Goal: Information Seeking & Learning: Learn about a topic

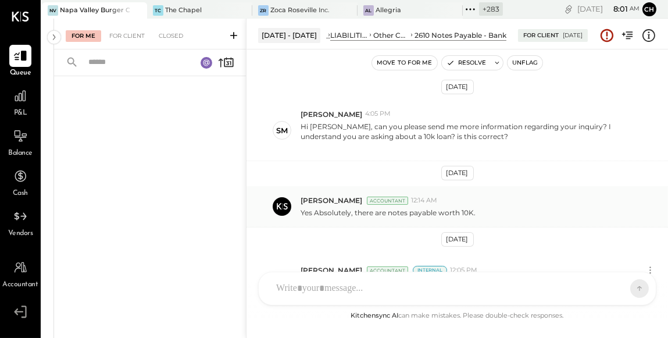
scroll to position [86, 0]
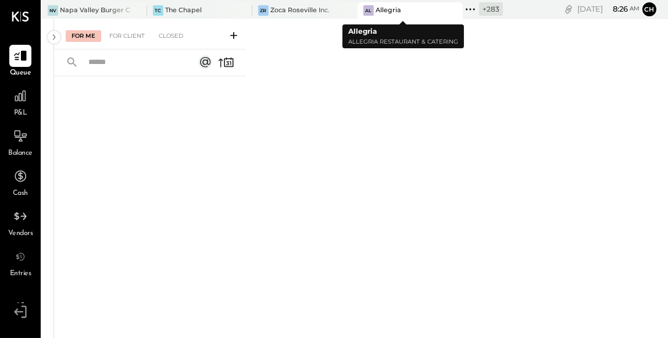
click at [447, 8] on icon at bounding box center [452, 10] width 15 height 14
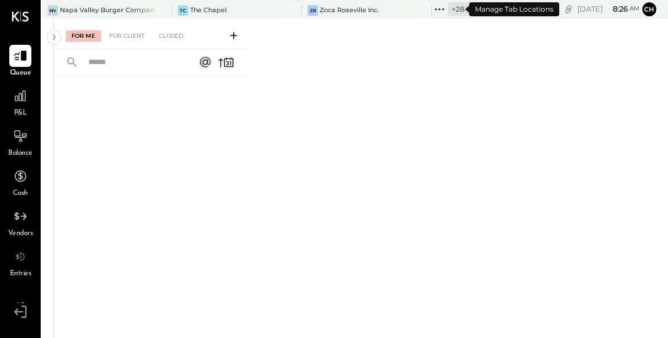
click at [432, 10] on icon at bounding box center [439, 9] width 15 height 15
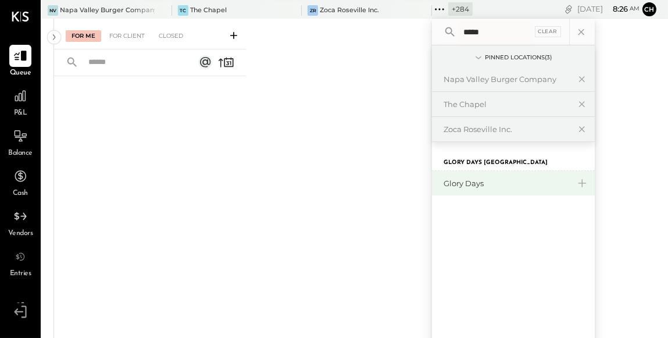
type input "*****"
click at [463, 184] on div "Glory Days" at bounding box center [506, 183] width 126 height 11
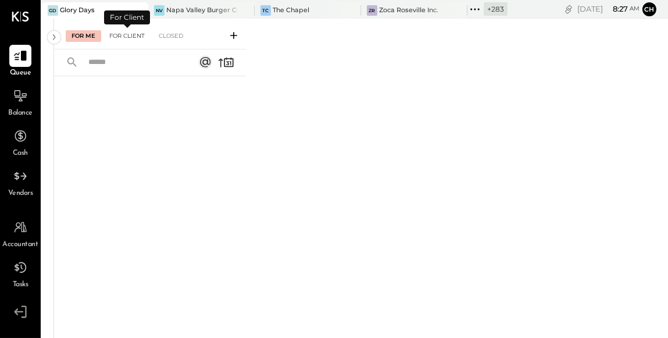
click at [128, 30] on div "For Client" at bounding box center [126, 36] width 47 height 12
click at [238, 12] on icon at bounding box center [244, 10] width 15 height 14
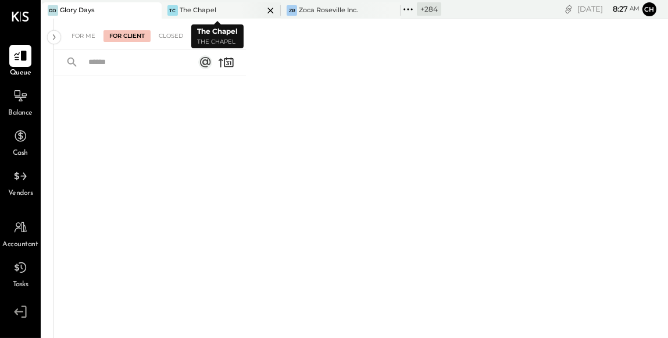
click at [263, 10] on icon at bounding box center [270, 10] width 15 height 14
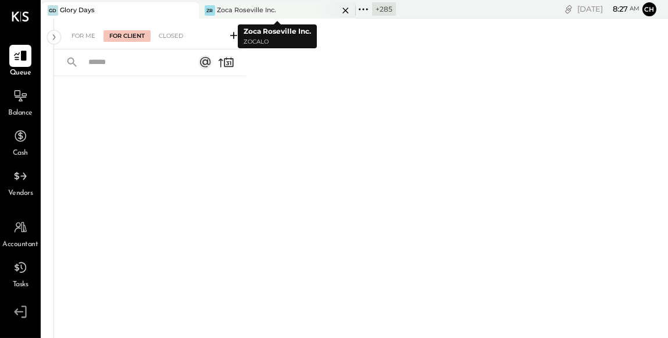
click at [341, 9] on icon at bounding box center [345, 10] width 15 height 14
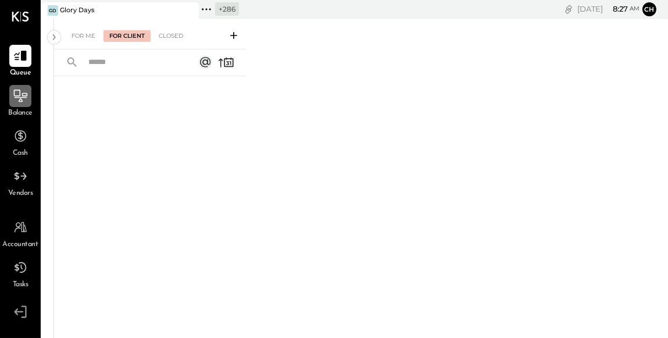
click at [20, 88] on icon at bounding box center [20, 95] width 15 height 15
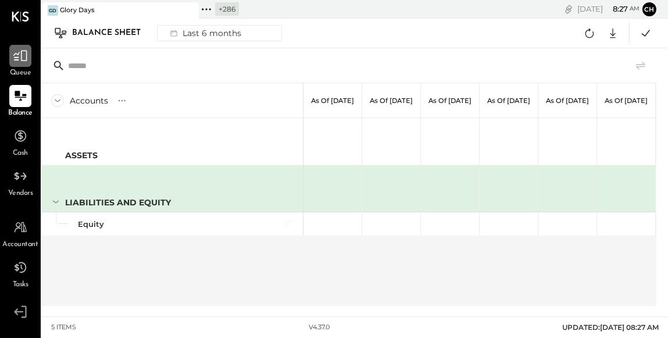
click at [22, 63] on icon at bounding box center [20, 55] width 15 height 15
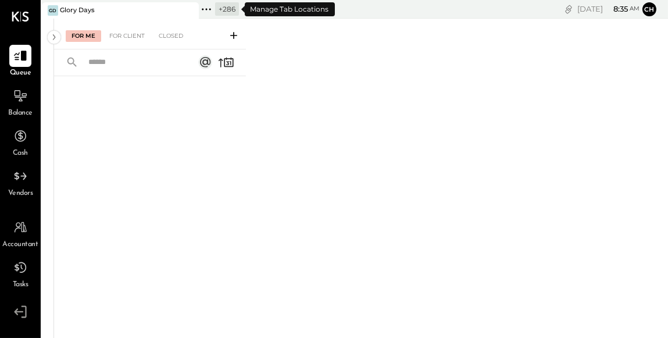
click at [209, 9] on icon at bounding box center [210, 9] width 2 height 2
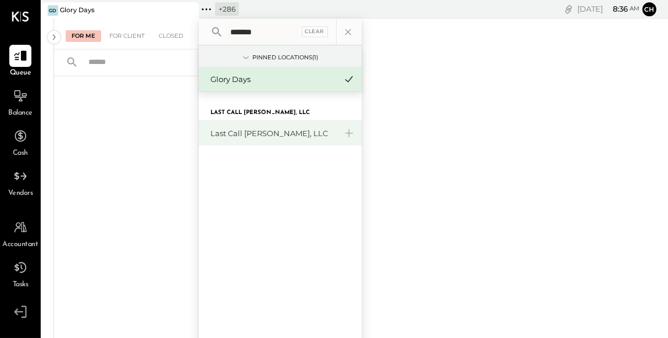
type input "*******"
click at [263, 134] on div "Last Call [PERSON_NAME], LLC" at bounding box center [273, 133] width 126 height 11
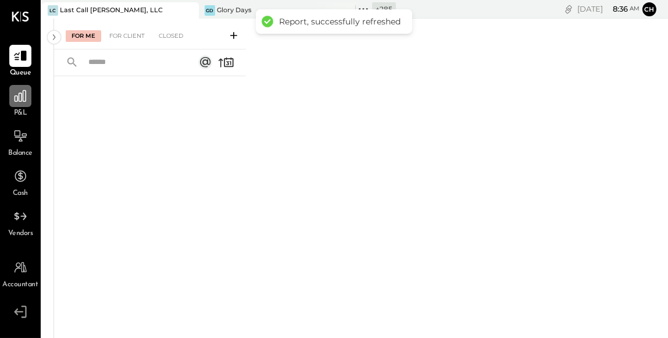
click at [19, 102] on icon at bounding box center [20, 95] width 15 height 15
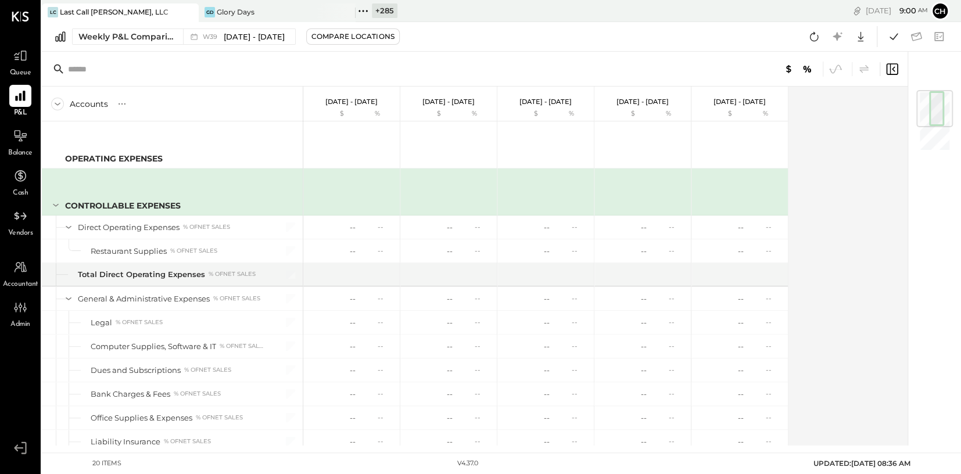
click at [191, 13] on icon at bounding box center [188, 12] width 15 height 14
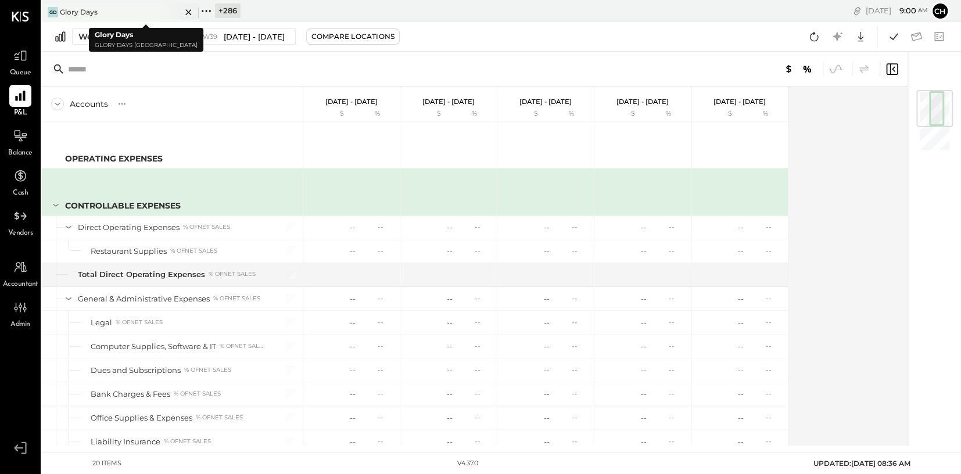
click at [190, 12] on icon at bounding box center [188, 12] width 15 height 14
click at [50, 10] on icon at bounding box center [49, 10] width 15 height 15
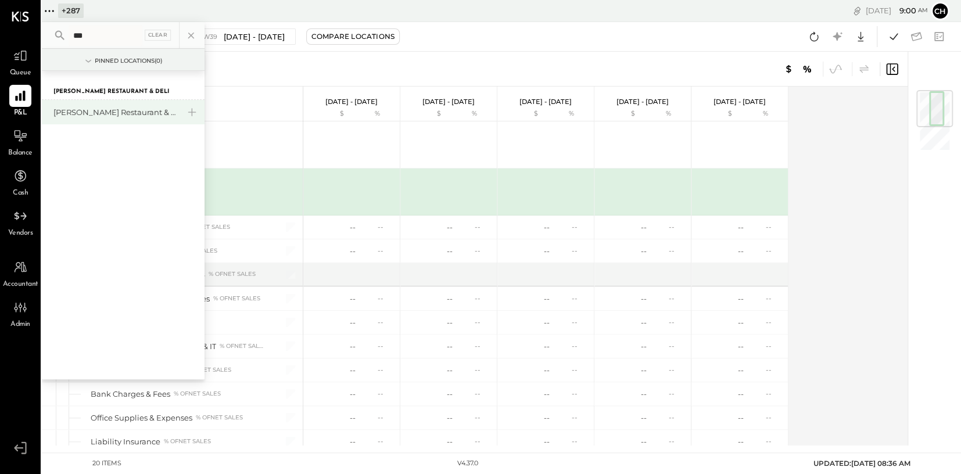
type input "***"
click at [103, 113] on div "[PERSON_NAME] Restaurant & Deli" at bounding box center [116, 112] width 126 height 11
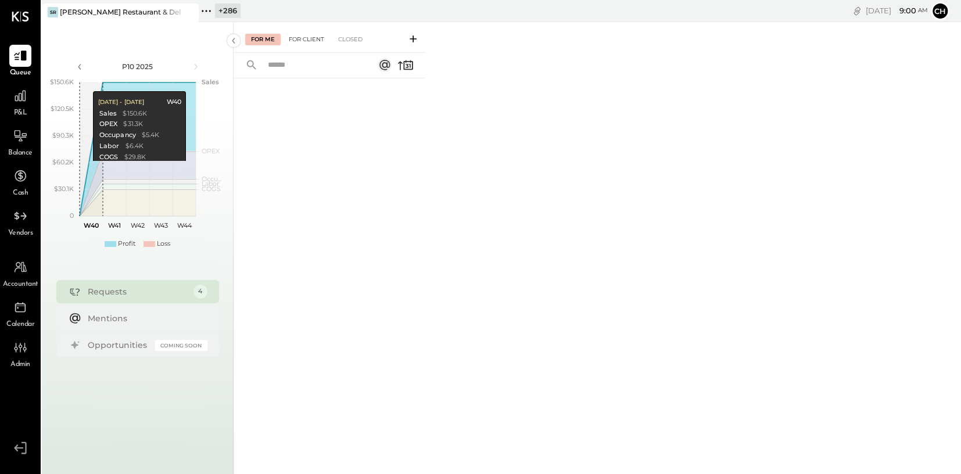
click at [316, 40] on div "For Client" at bounding box center [306, 40] width 47 height 12
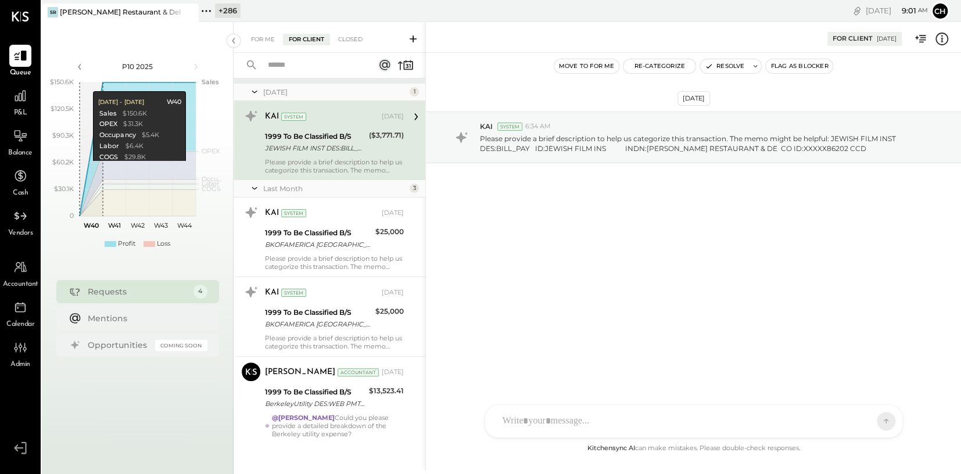
scroll to position [14, 0]
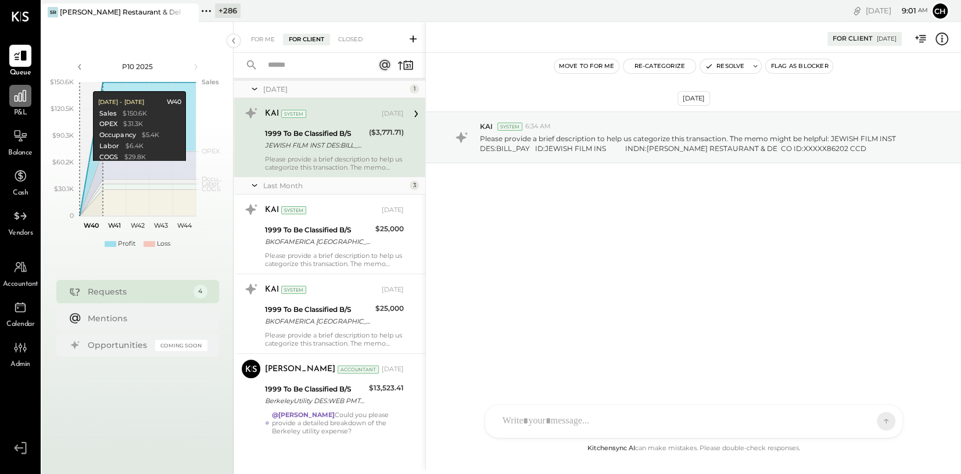
click at [10, 102] on div at bounding box center [20, 96] width 22 height 22
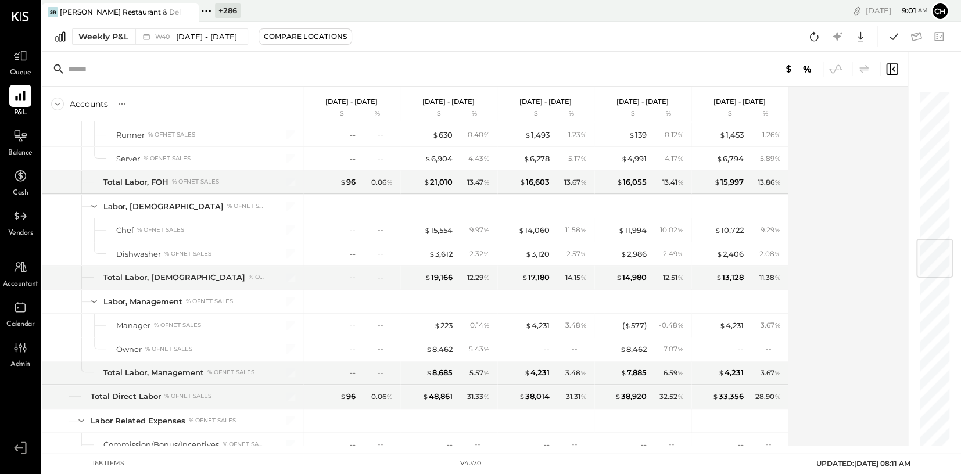
scroll to position [1325, 0]
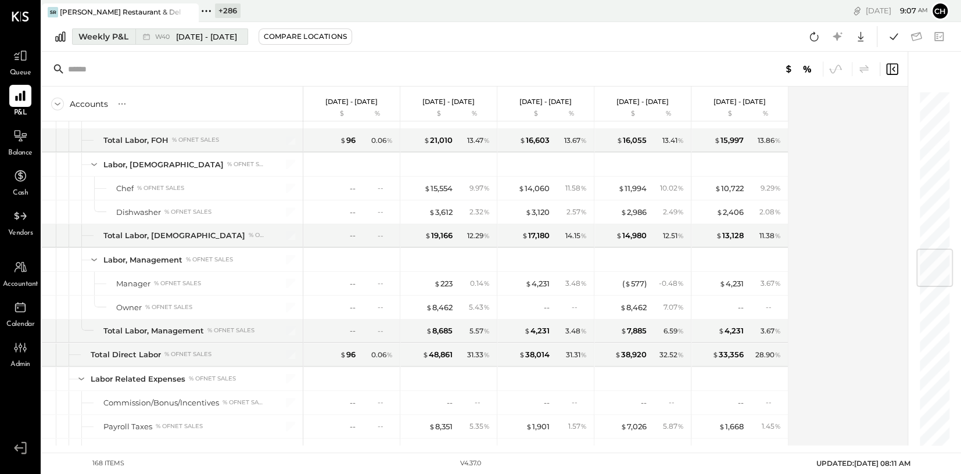
click at [112, 36] on div "Weekly P&L" at bounding box center [103, 37] width 50 height 12
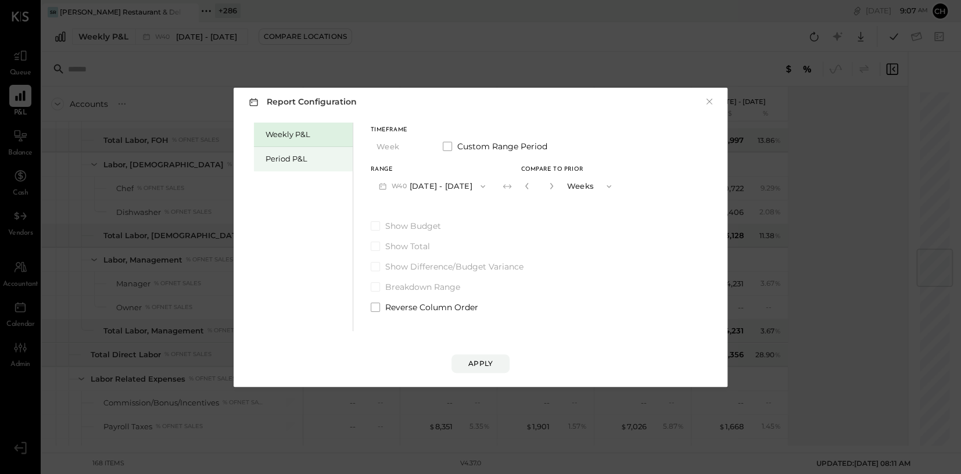
click at [289, 161] on div "Period P&L" at bounding box center [306, 158] width 81 height 11
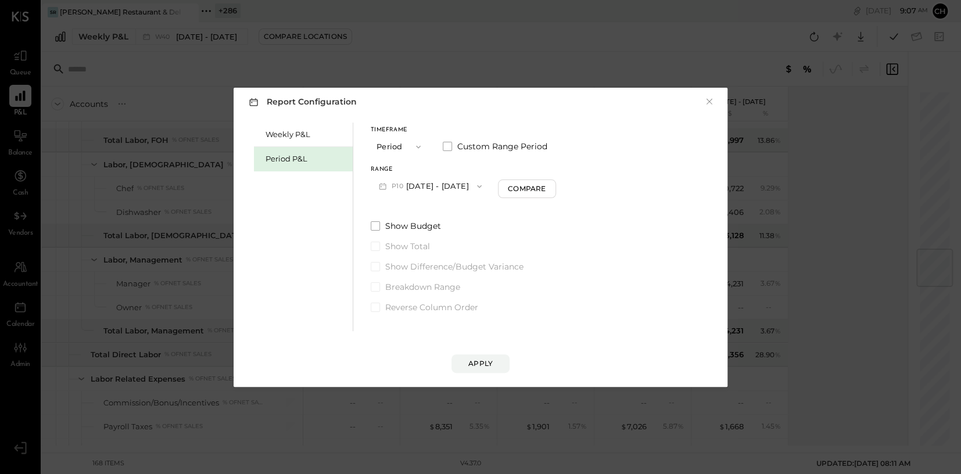
click at [460, 187] on button "P10 [DATE] - [DATE]" at bounding box center [430, 187] width 119 height 22
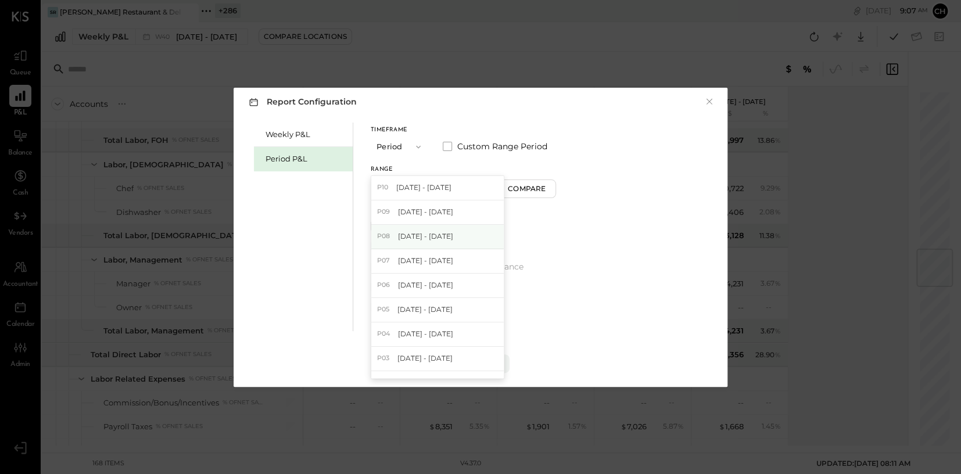
click at [455, 231] on div "P08 [DATE] - [DATE]" at bounding box center [437, 237] width 133 height 24
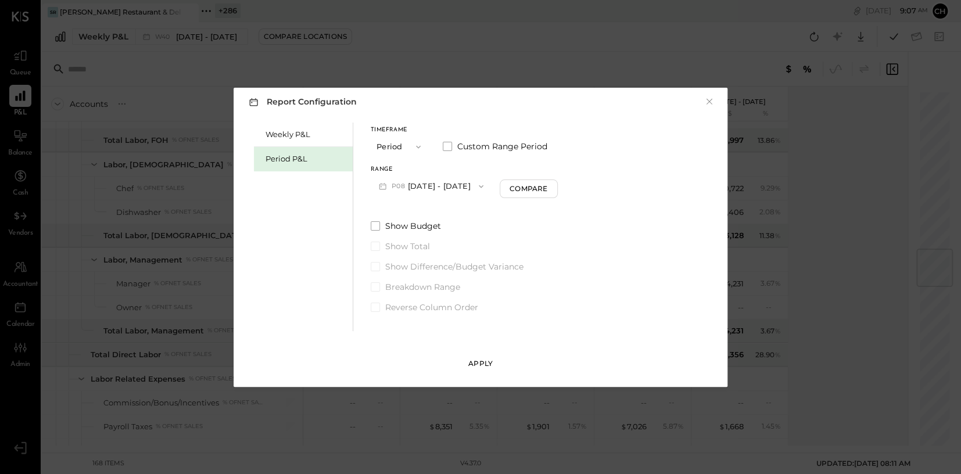
click at [482, 337] on button "Apply" at bounding box center [481, 364] width 58 height 19
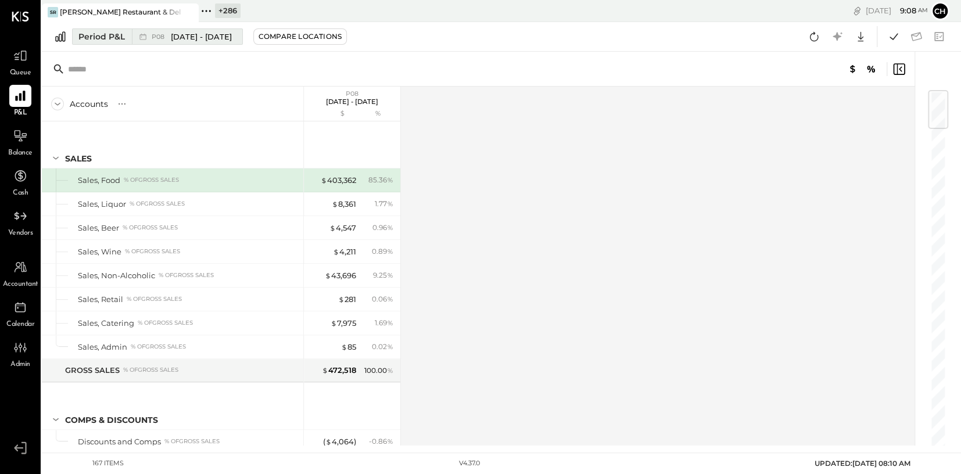
click at [223, 38] on span "[DATE] - [DATE]" at bounding box center [201, 36] width 61 height 11
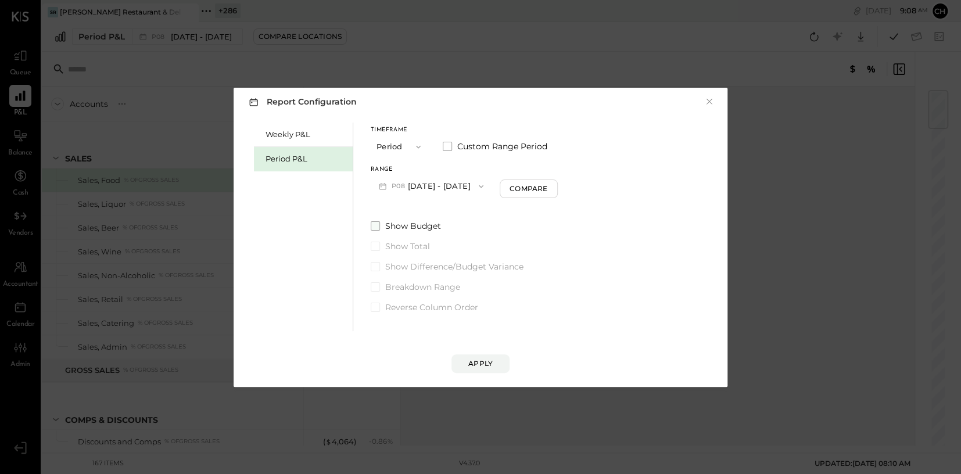
click at [374, 225] on span at bounding box center [375, 225] width 9 height 9
click at [472, 337] on div "Apply" at bounding box center [480, 364] width 24 height 10
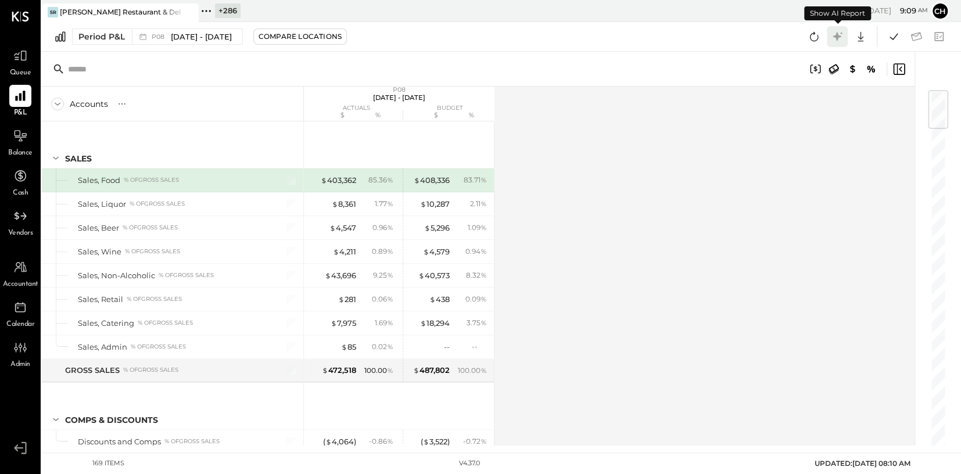
click at [667, 37] on icon at bounding box center [837, 36] width 15 height 15
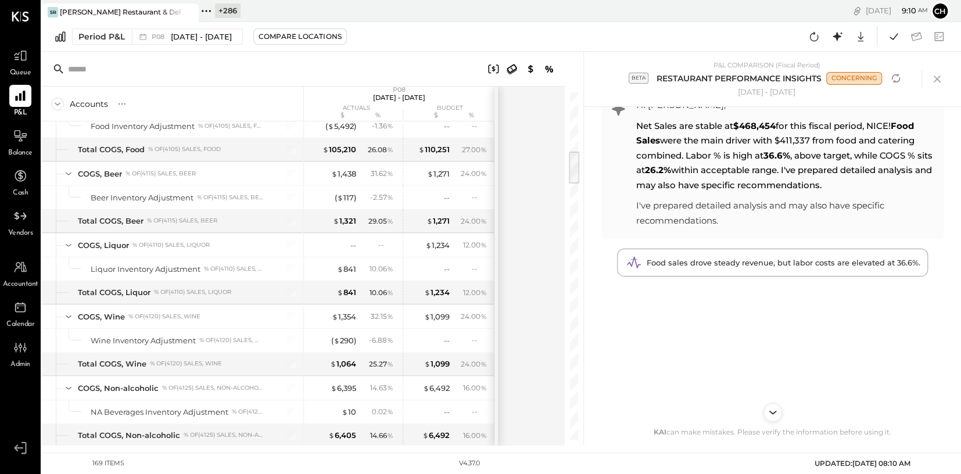
scroll to position [40, 0]
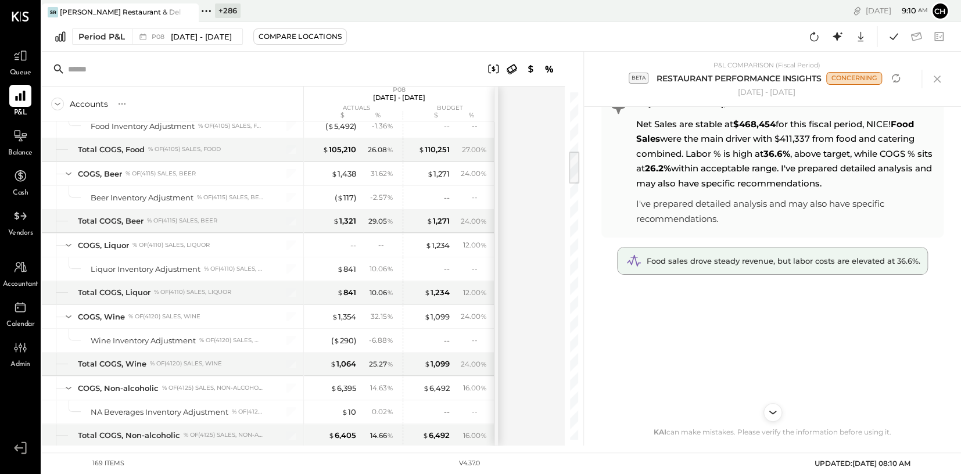
click at [667, 260] on span "Food sales drove steady revenue, but labor costs are elevated at 36.6%." at bounding box center [784, 260] width 274 height 9
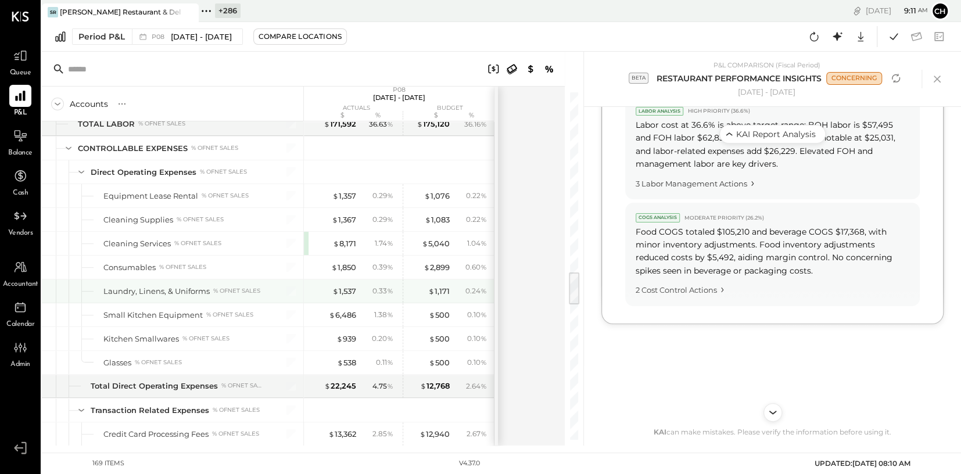
scroll to position [1826, 0]
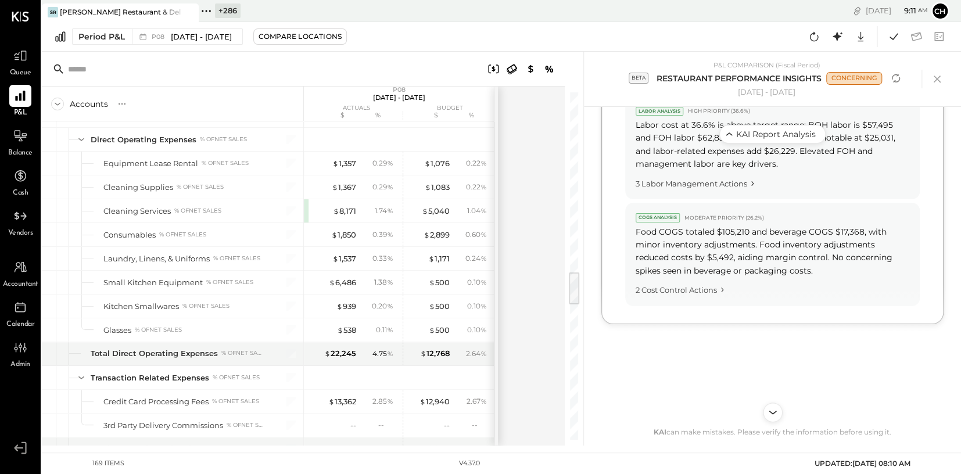
click at [667, 337] on icon "Scroll to bottom" at bounding box center [773, 412] width 8 height 3
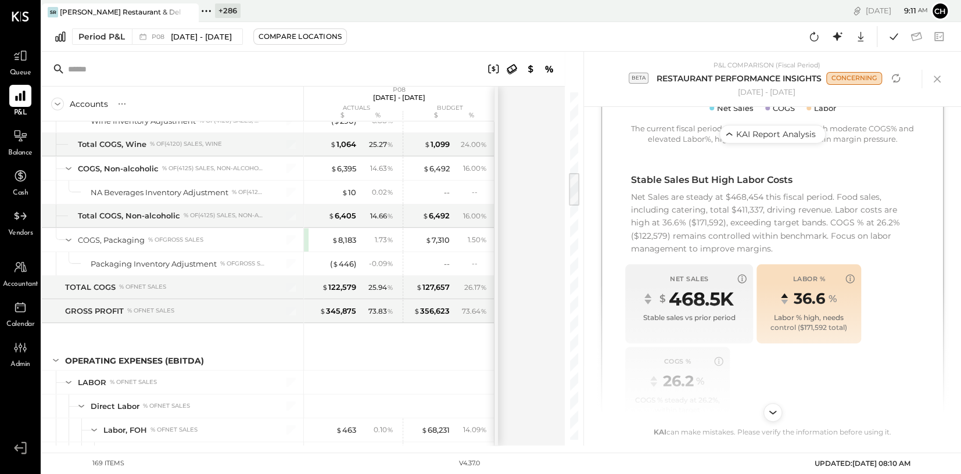
scroll to position [380, 0]
click at [667, 77] on icon at bounding box center [937, 78] width 17 height 17
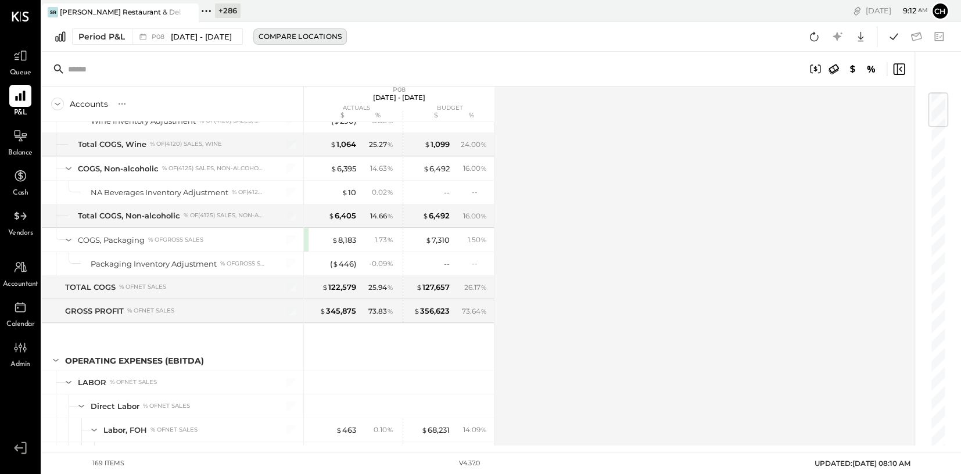
click at [281, 35] on div "Compare Locations" at bounding box center [300, 36] width 83 height 10
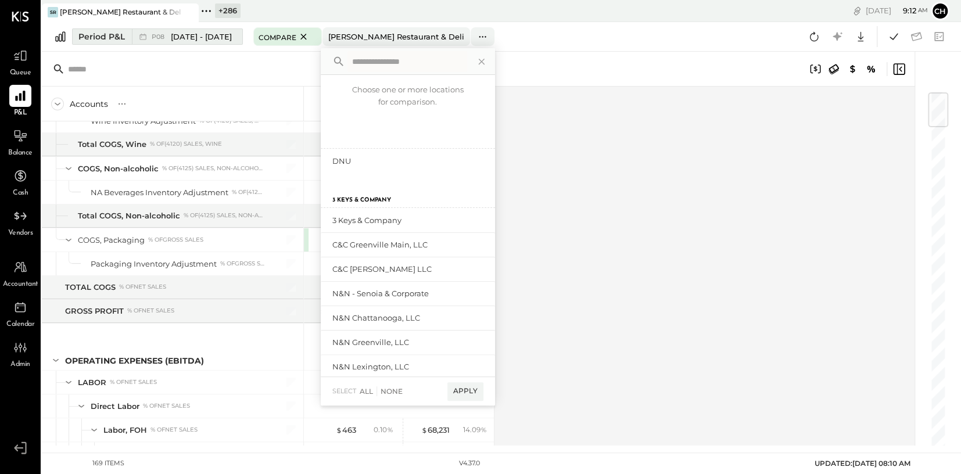
click at [209, 41] on span "[DATE] - [DATE]" at bounding box center [201, 36] width 61 height 11
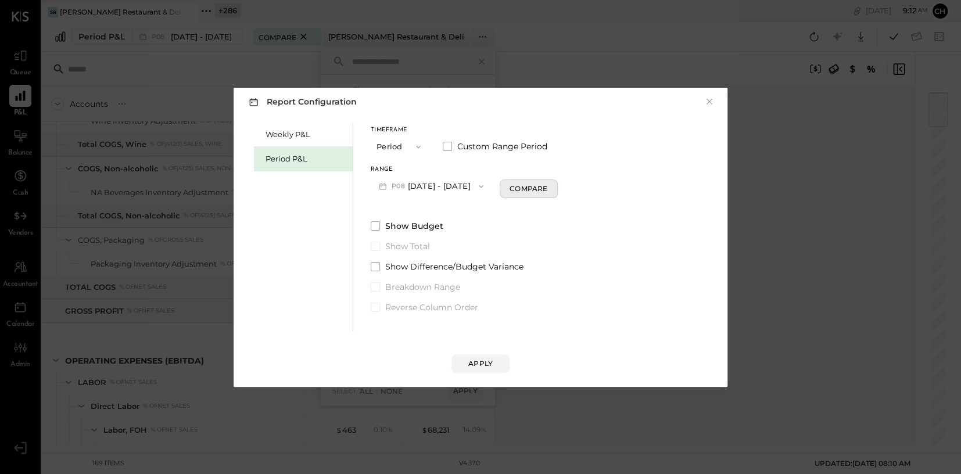
click at [517, 190] on div "Compare" at bounding box center [529, 189] width 38 height 10
click at [549, 188] on icon "button" at bounding box center [549, 185] width 7 height 7
type input "*"
click at [466, 337] on button "Apply" at bounding box center [481, 364] width 58 height 19
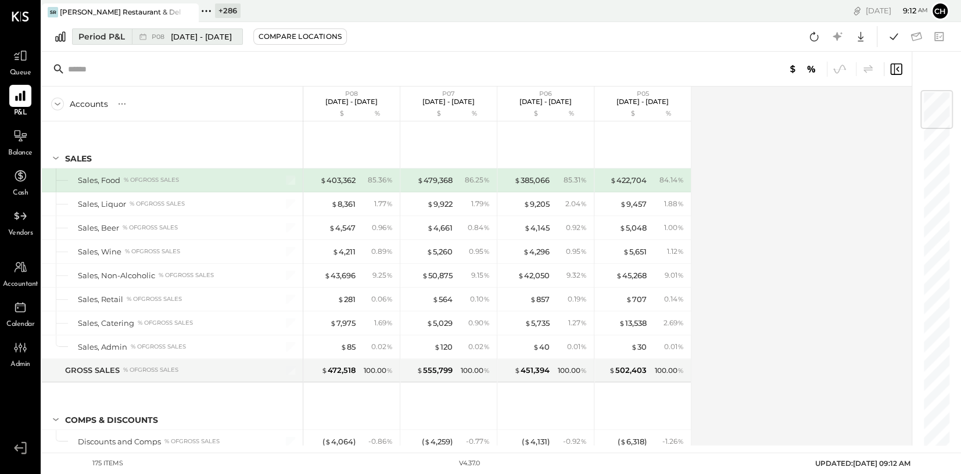
click at [212, 41] on span "[DATE] - [DATE]" at bounding box center [201, 36] width 61 height 11
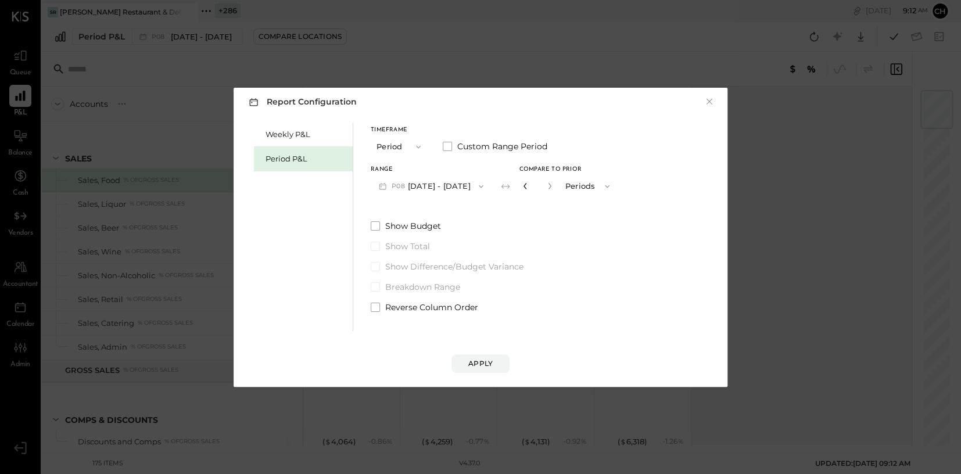
click at [522, 182] on icon "button" at bounding box center [525, 185] width 7 height 7
type input "*"
click at [486, 337] on div "Apply" at bounding box center [480, 364] width 24 height 10
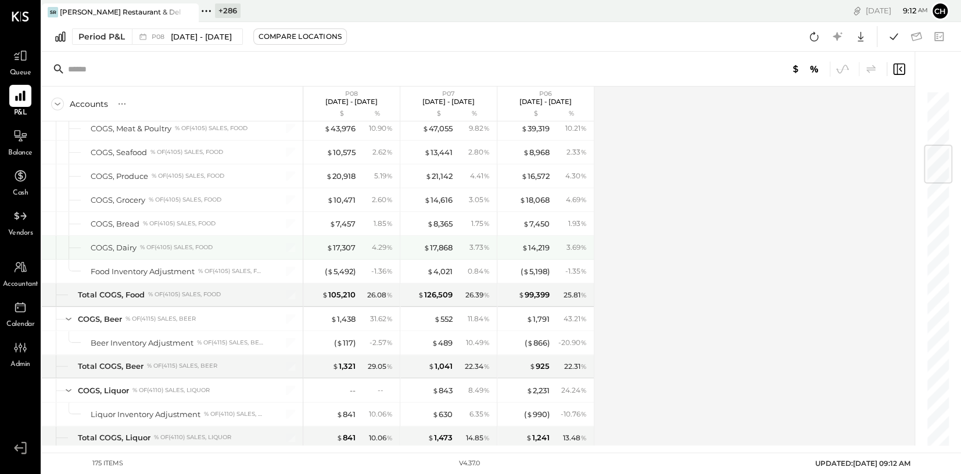
scroll to position [458, 0]
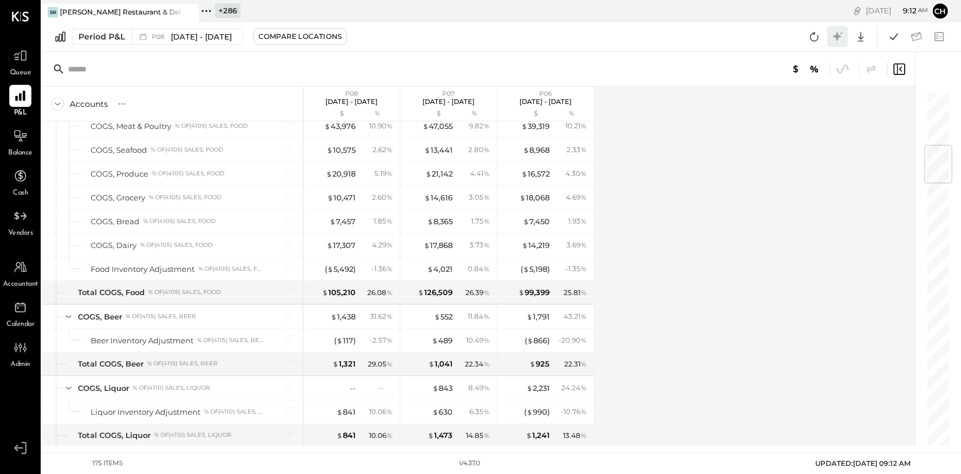
click at [667, 41] on icon at bounding box center [837, 36] width 15 height 15
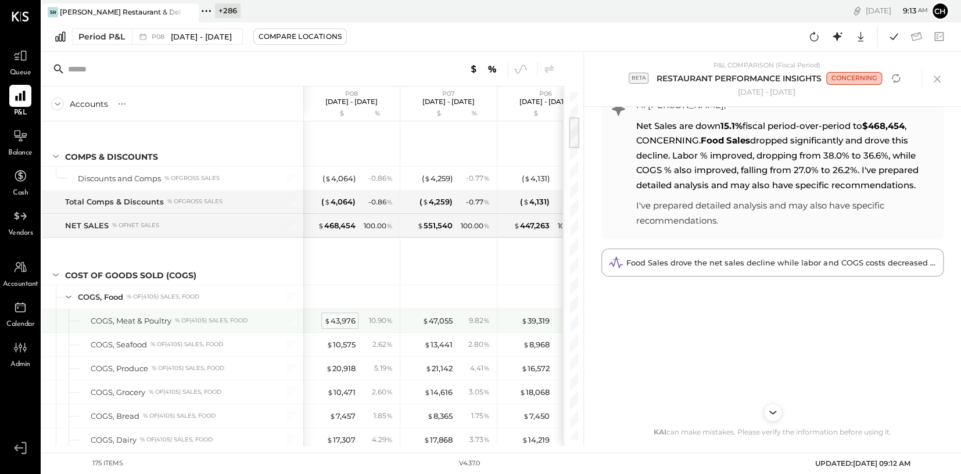
scroll to position [335, 0]
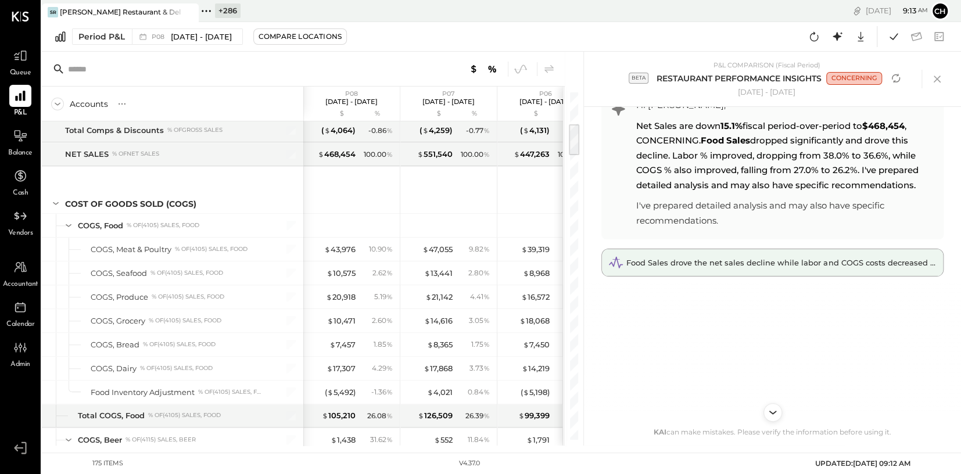
click at [667, 264] on span "Food Sales drove the net sales decline while labor and COGS costs decreased as …" at bounding box center [819, 262] width 385 height 9
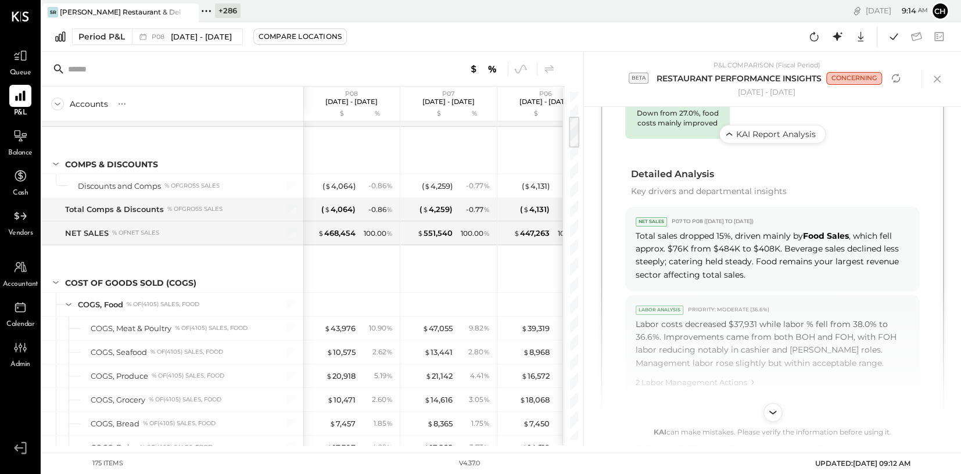
scroll to position [668, 0]
click at [667, 75] on icon "Refresh analysis" at bounding box center [896, 78] width 14 height 14
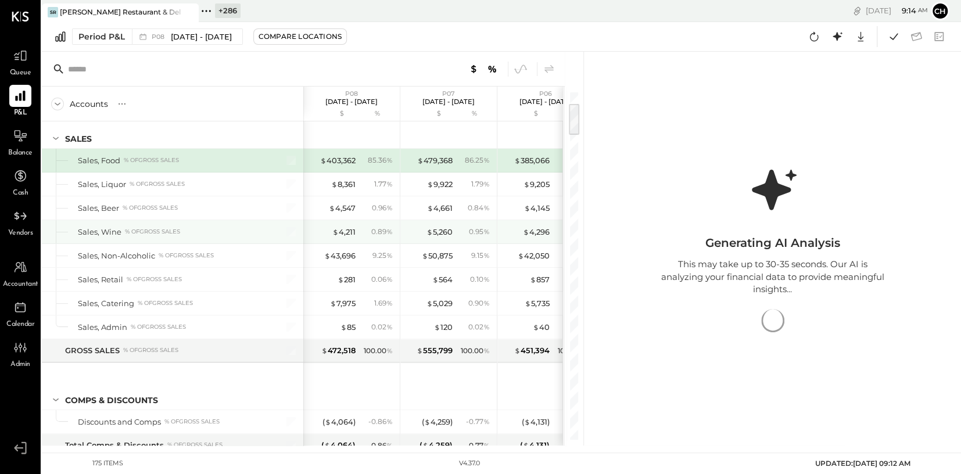
scroll to position [0, 0]
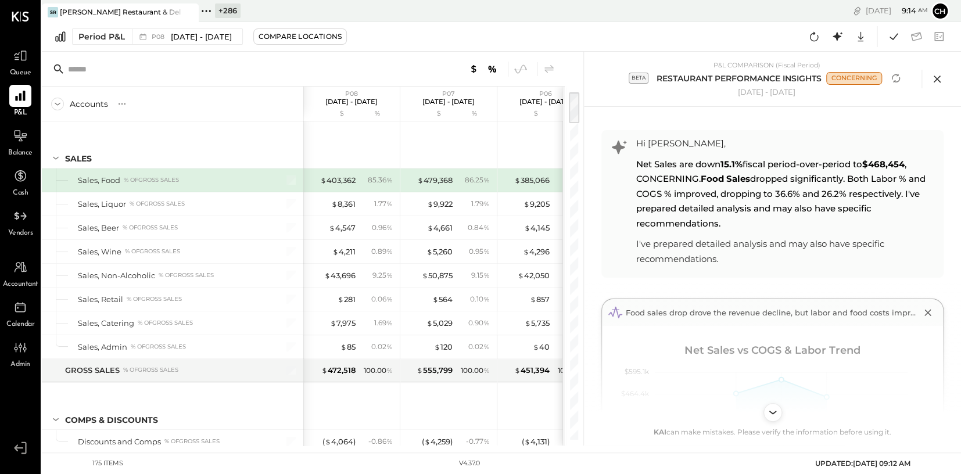
click at [667, 77] on icon at bounding box center [937, 78] width 17 height 17
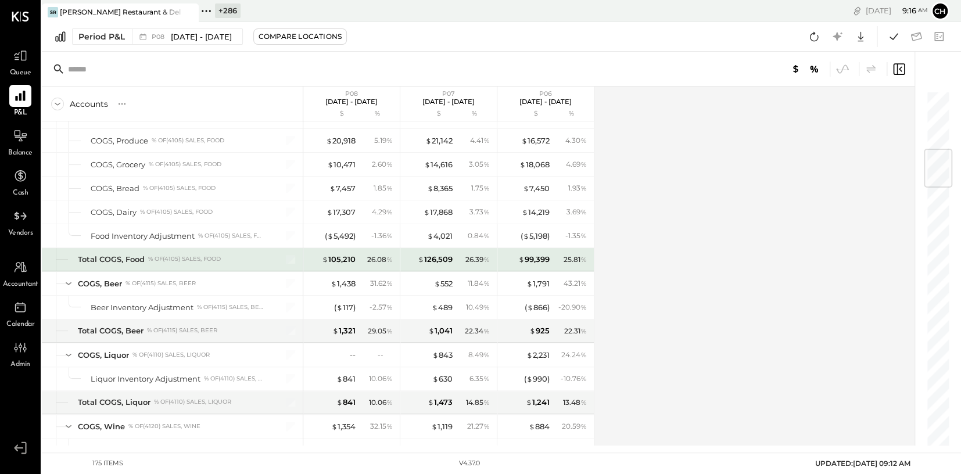
scroll to position [479, 0]
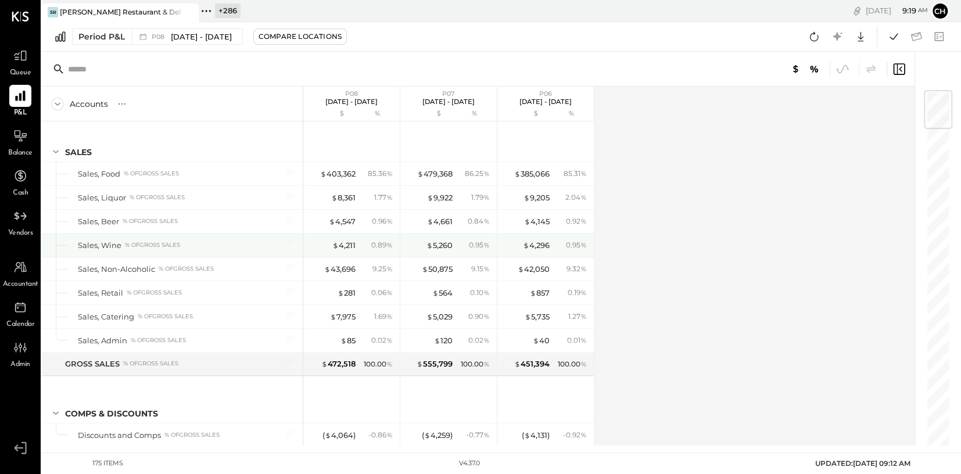
scroll to position [17, 0]
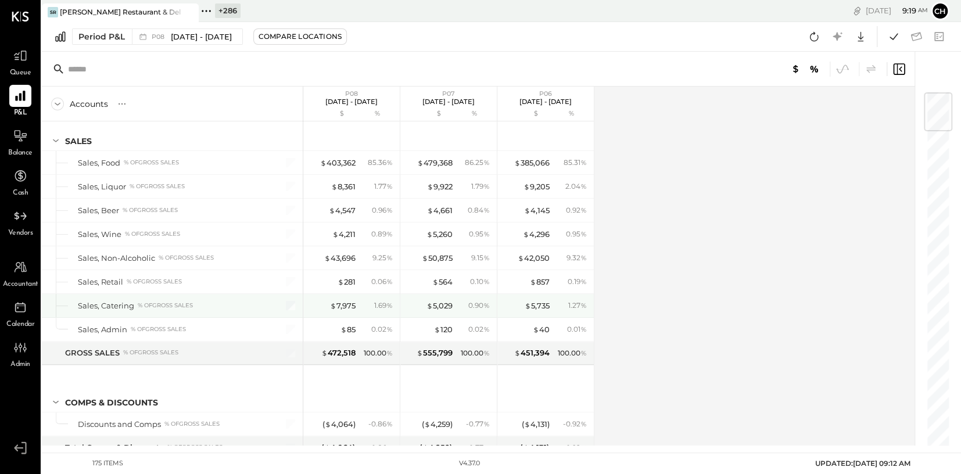
click at [284, 309] on div at bounding box center [283, 305] width 29 height 23
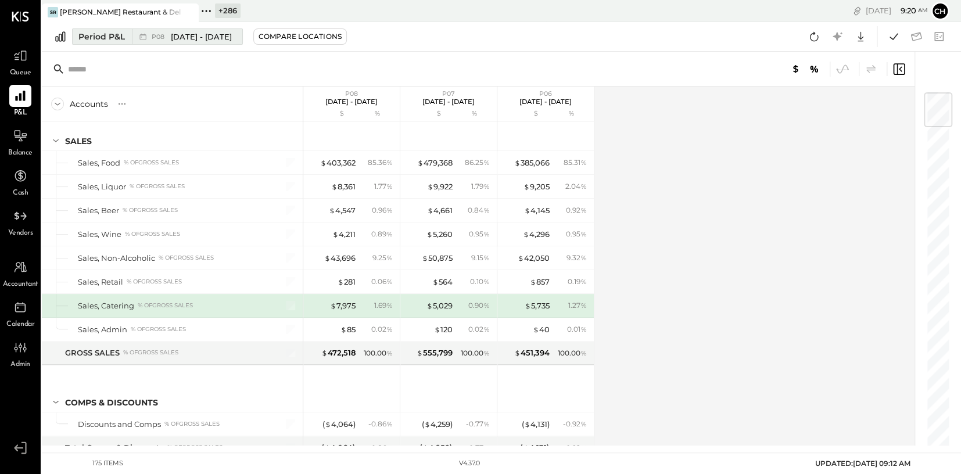
click at [183, 40] on span "[DATE] - [DATE]" at bounding box center [201, 36] width 61 height 11
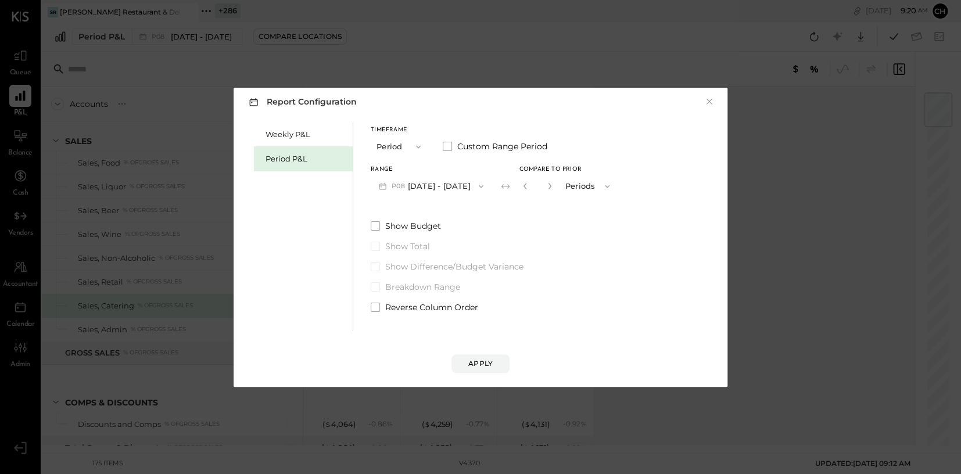
click at [429, 187] on button "P08 [DATE] - [DATE]" at bounding box center [431, 187] width 121 height 22
click at [420, 153] on button "Period" at bounding box center [400, 147] width 58 height 22
click at [402, 185] on div "YTD" at bounding box center [399, 188] width 57 height 21
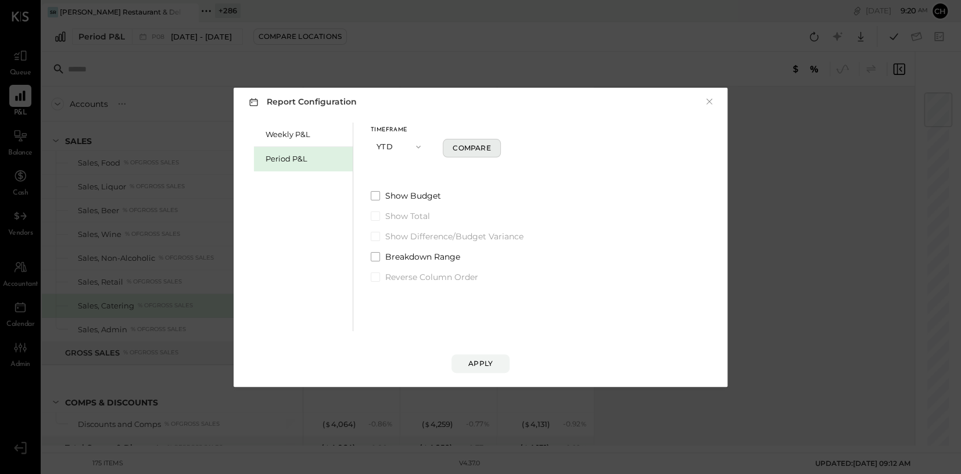
click at [479, 147] on div "Compare" at bounding box center [472, 148] width 38 height 10
click at [486, 145] on icon "button" at bounding box center [487, 146] width 7 height 7
type input "*"
click at [478, 337] on div "Apply" at bounding box center [480, 364] width 24 height 10
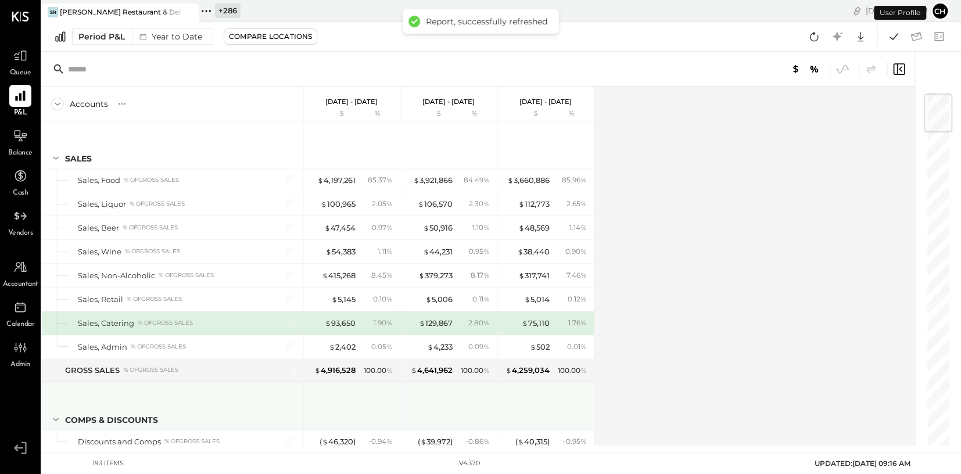
scroll to position [27, 0]
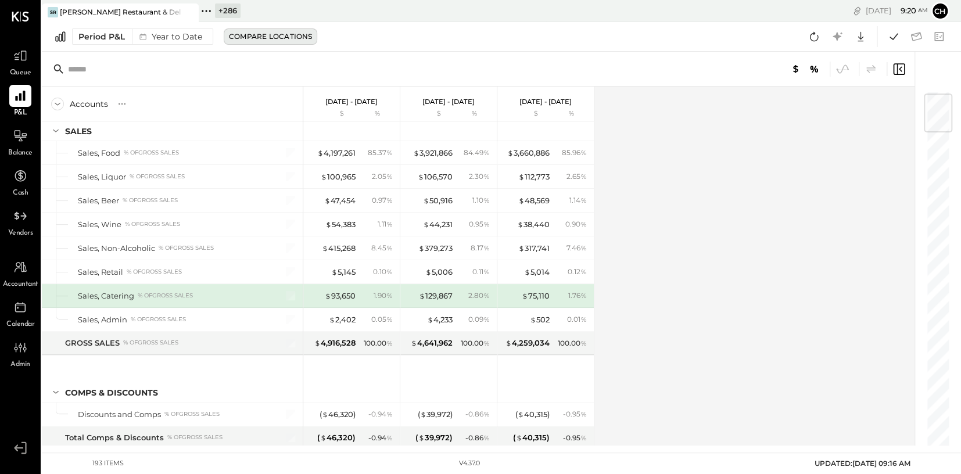
click at [286, 39] on div "Compare Locations" at bounding box center [270, 36] width 83 height 10
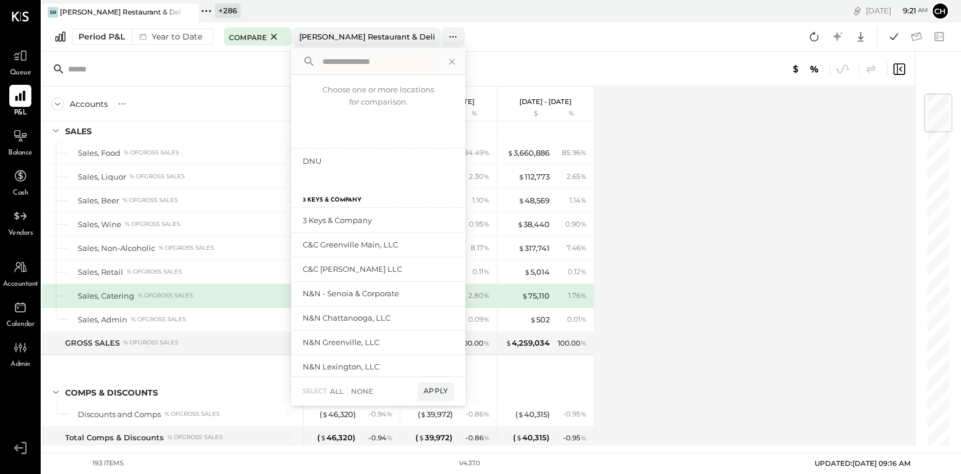
click at [177, 69] on input "text" at bounding box center [159, 69] width 183 height 21
click at [452, 59] on icon at bounding box center [452, 62] width 6 height 6
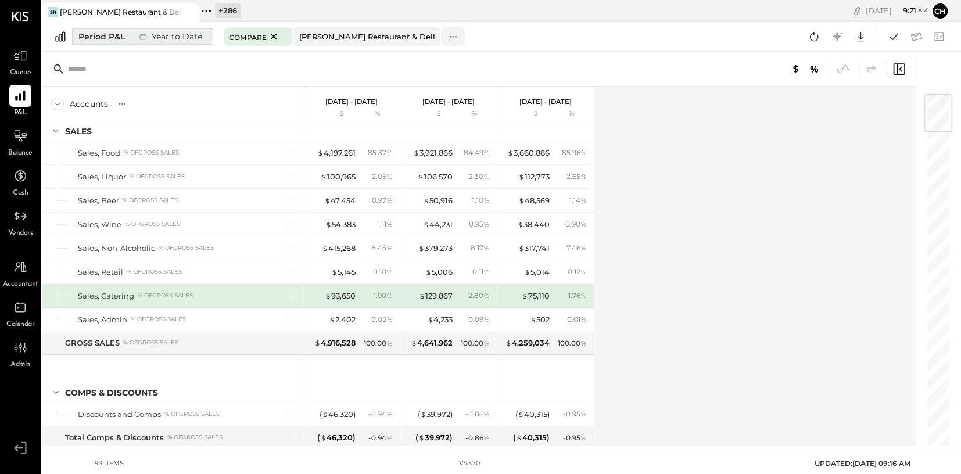
click at [188, 37] on div "Year to Date" at bounding box center [169, 36] width 75 height 15
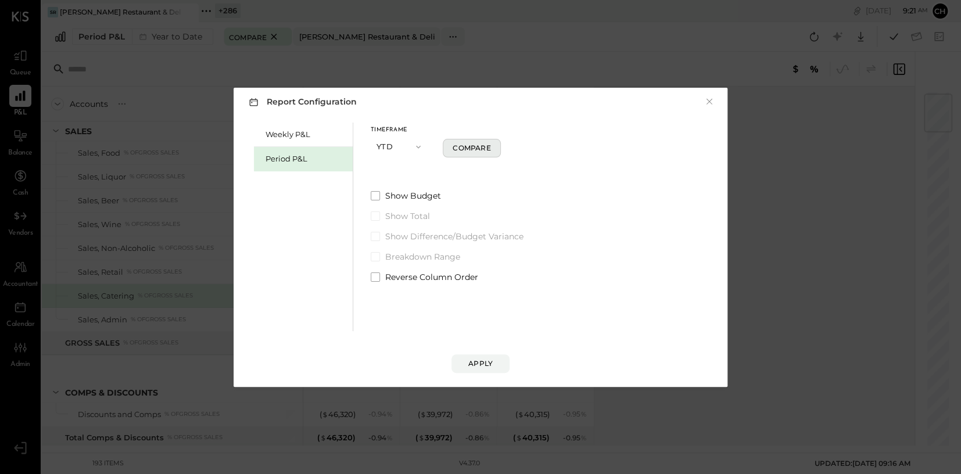
click at [475, 143] on div "Compare" at bounding box center [472, 148] width 38 height 10
click at [482, 146] on button "button" at bounding box center [486, 146] width 9 height 13
type input "*"
click at [478, 337] on div "Apply" at bounding box center [480, 364] width 24 height 10
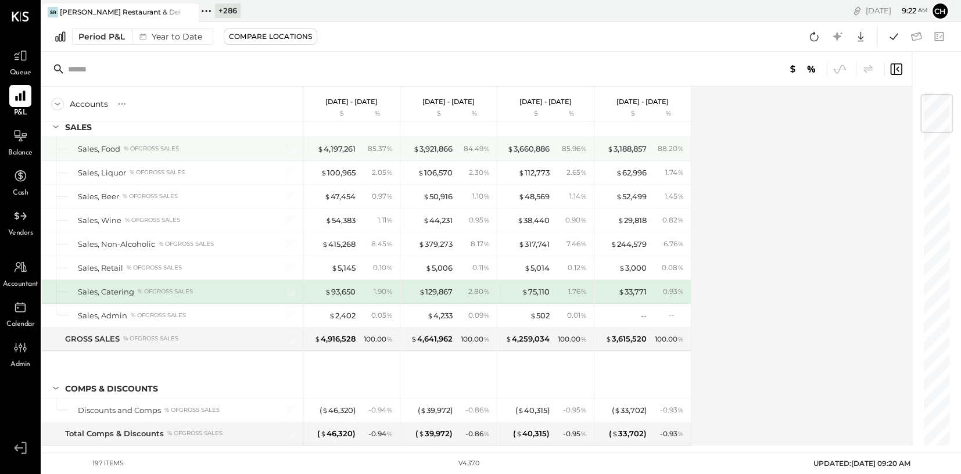
scroll to position [34, 0]
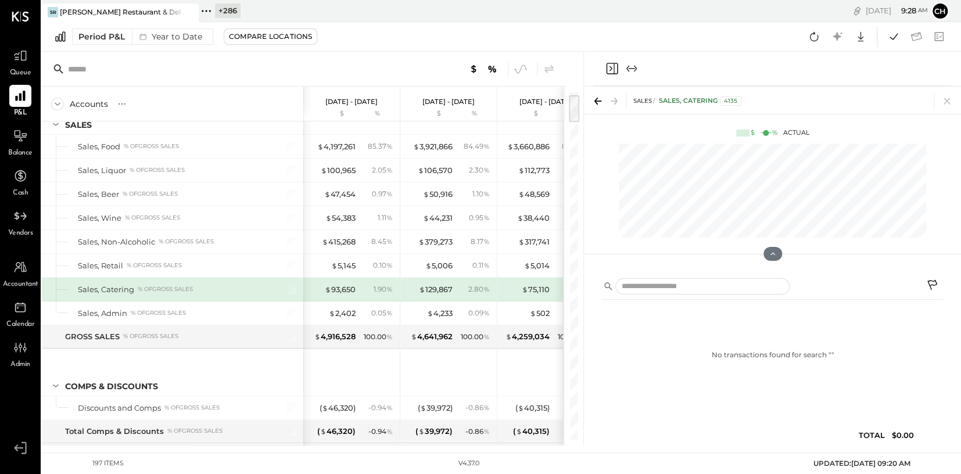
click at [610, 69] on icon "Close panel" at bounding box center [612, 69] width 14 height 14
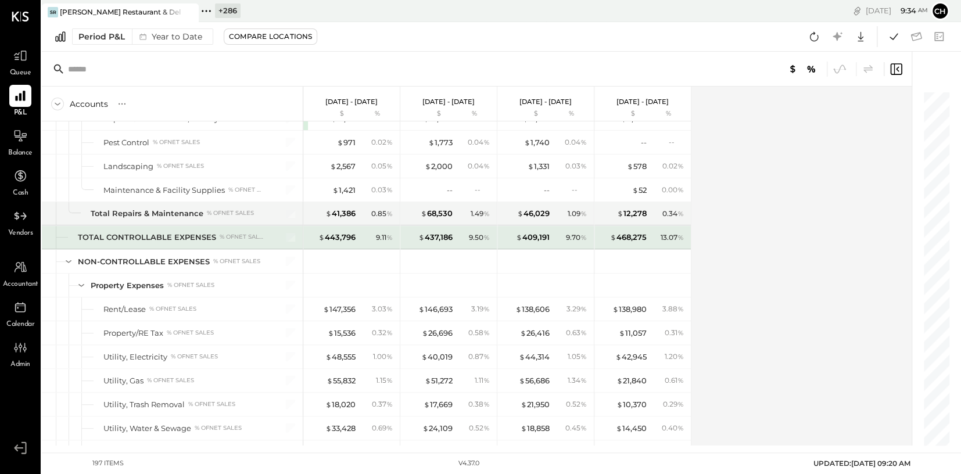
scroll to position [3862, 0]
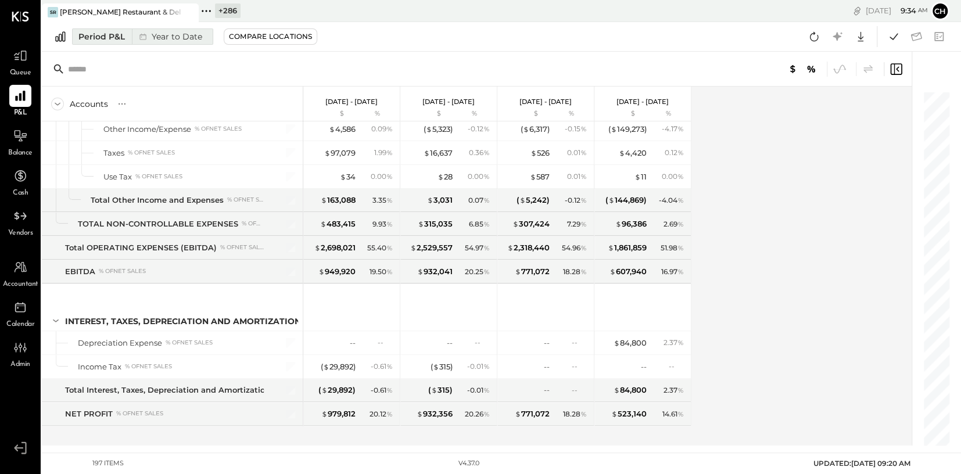
click at [185, 40] on div "Year to Date" at bounding box center [169, 36] width 75 height 15
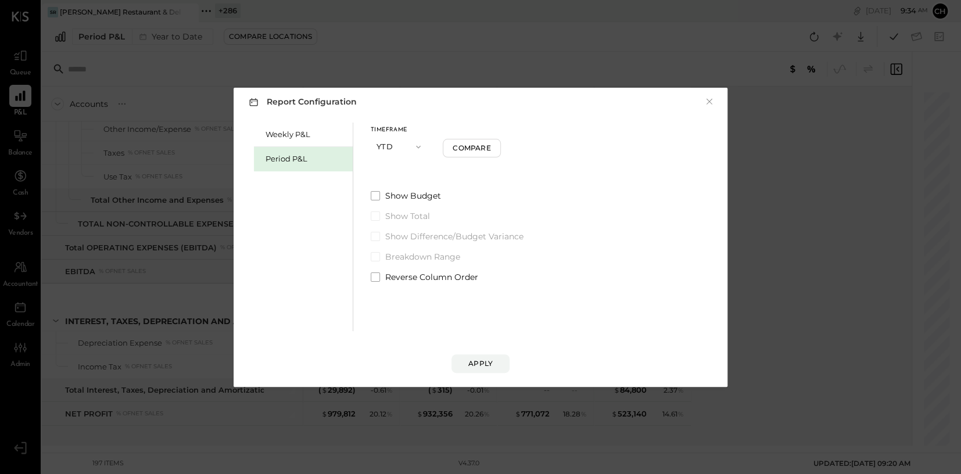
click at [408, 150] on span "button" at bounding box center [415, 146] width 15 height 9
click at [401, 149] on span "Period" at bounding box center [391, 147] width 23 height 8
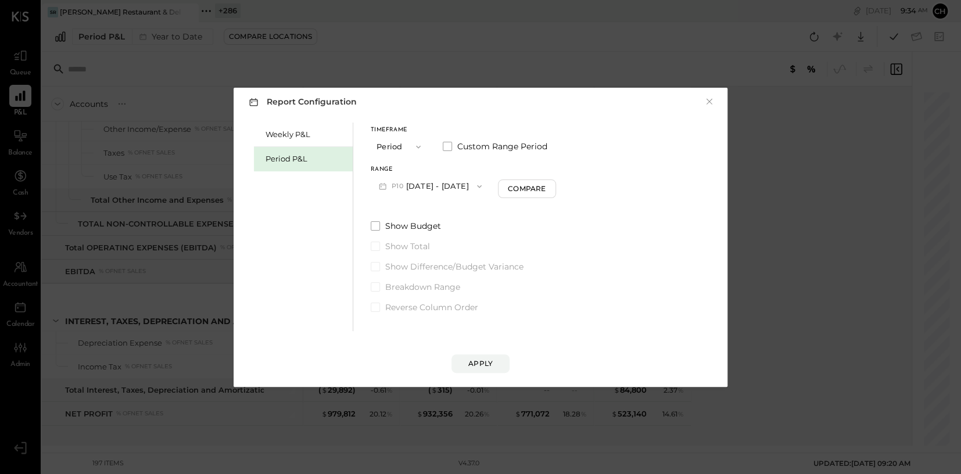
click at [447, 188] on button "P10 [DATE] - [DATE]" at bounding box center [430, 187] width 119 height 22
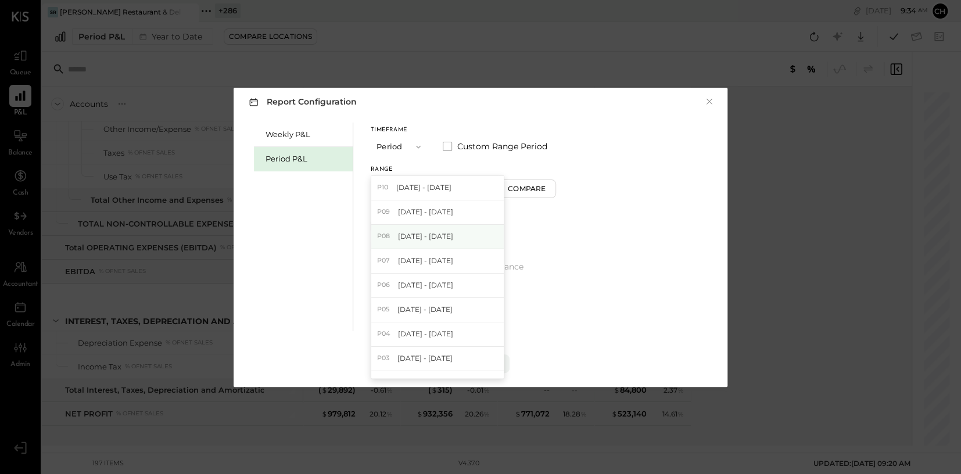
click at [447, 237] on span "[DATE] - [DATE]" at bounding box center [425, 236] width 55 height 10
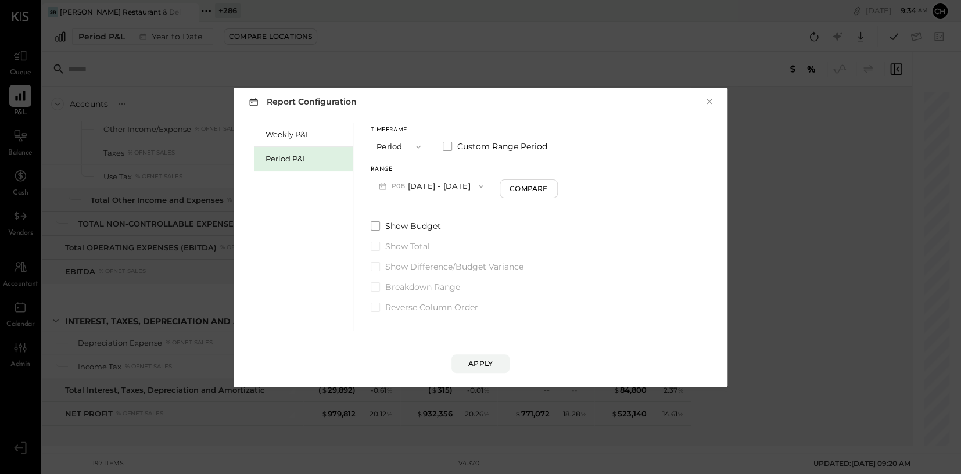
click at [526, 198] on div "Timeframe Period Custom Range Period Range P08 [DATE] - [DATE] Compare Show Bud…" at bounding box center [464, 218] width 187 height 191
click at [525, 195] on button "Compare" at bounding box center [529, 189] width 58 height 19
click at [549, 188] on icon "button" at bounding box center [549, 185] width 7 height 7
type input "*"
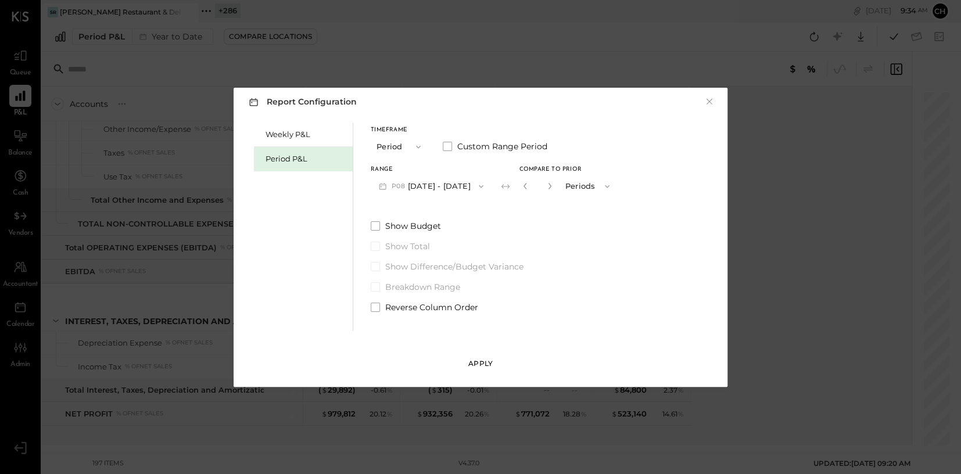
click at [481, 337] on button "Apply" at bounding box center [481, 364] width 58 height 19
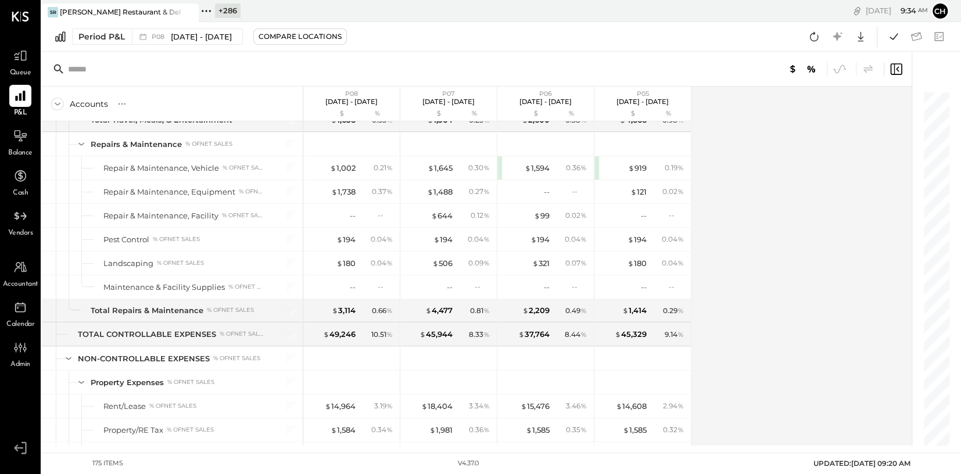
scroll to position [3339, 0]
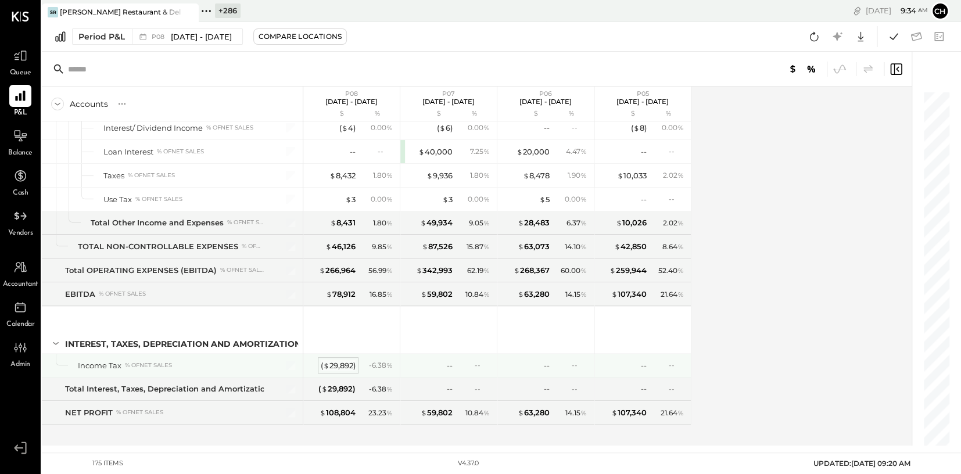
click at [343, 337] on div "( $ 29,892 )" at bounding box center [338, 365] width 35 height 11
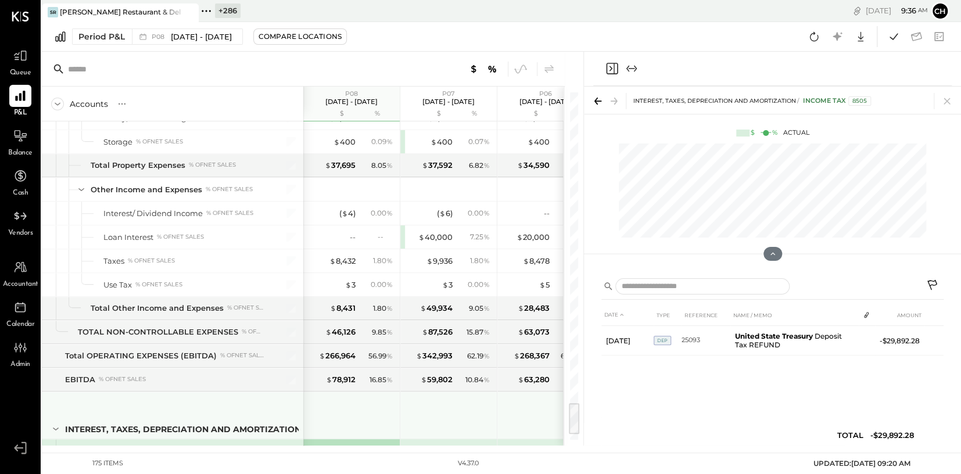
scroll to position [3339, 0]
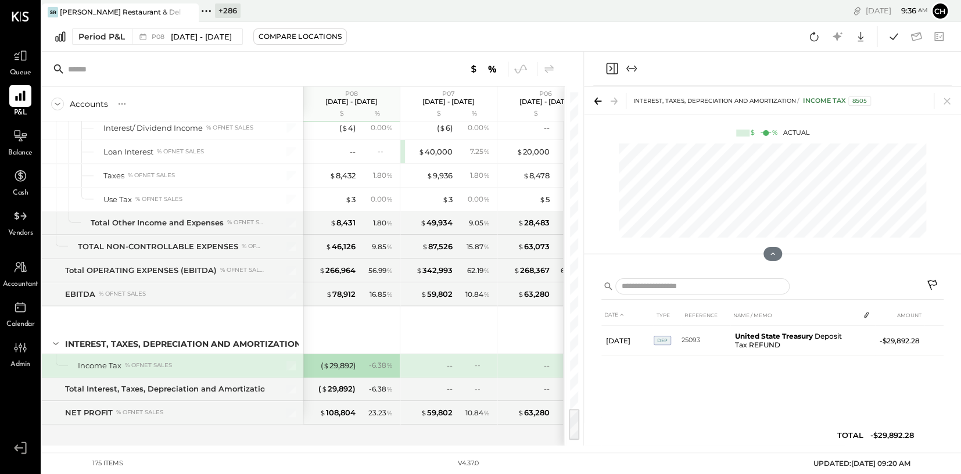
click at [613, 67] on icon "Close panel" at bounding box center [612, 69] width 14 height 14
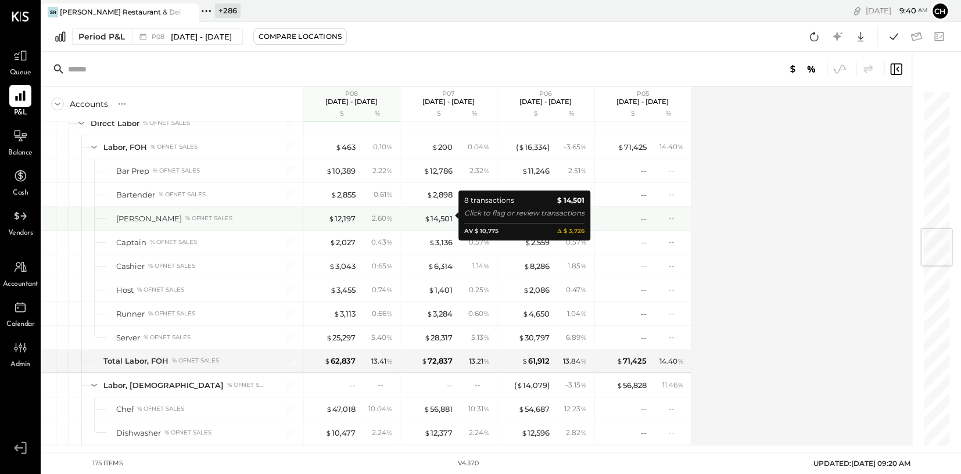
scroll to position [1098, 0]
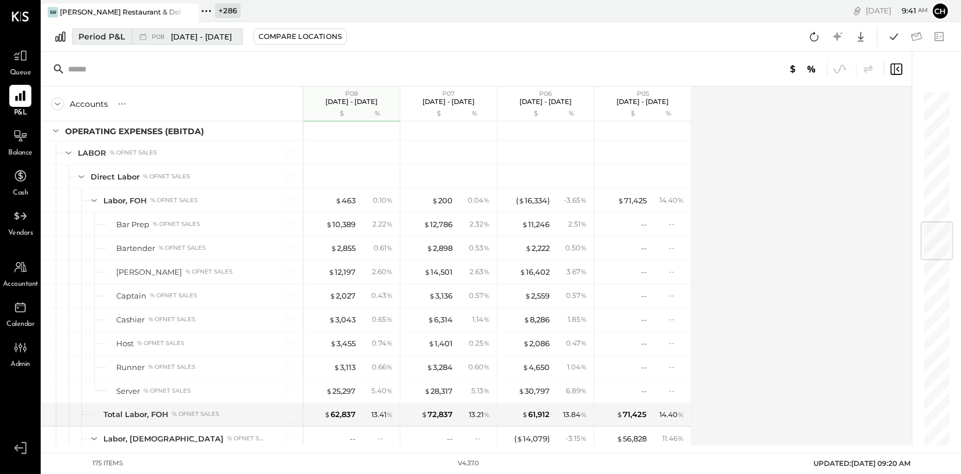
click at [119, 40] on div "Period P&L" at bounding box center [101, 37] width 46 height 12
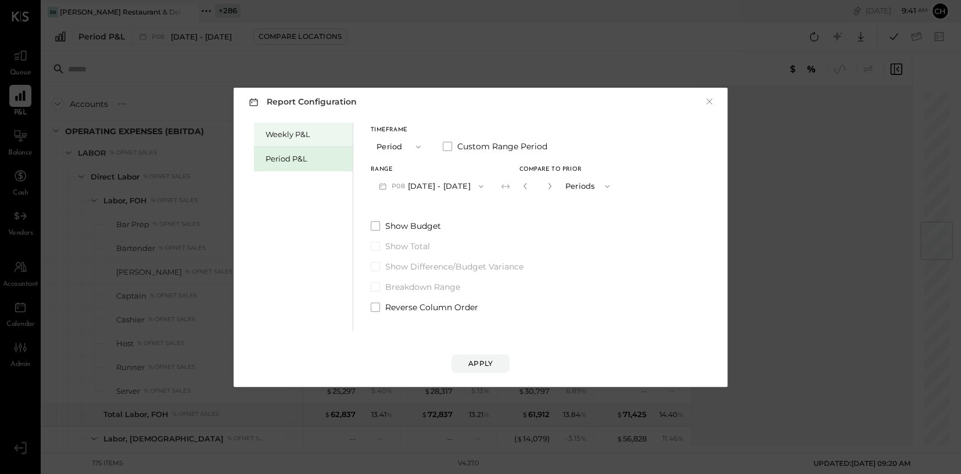
click at [309, 134] on div "Weekly P&L" at bounding box center [306, 134] width 81 height 11
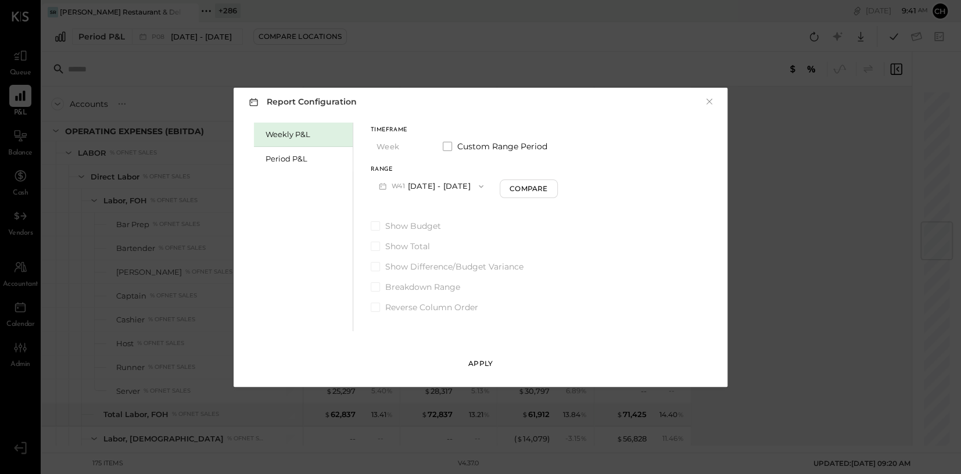
click at [493, 337] on button "Apply" at bounding box center [481, 364] width 58 height 19
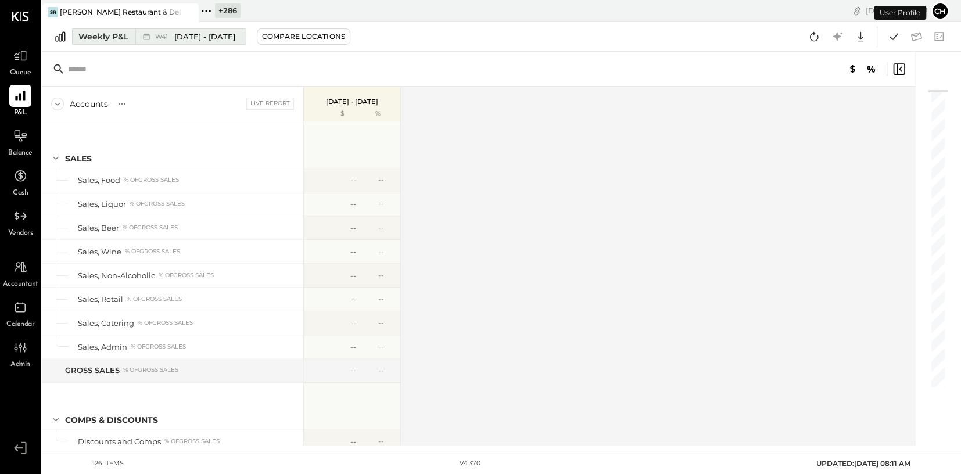
click at [174, 41] on span "[DATE] - [DATE]" at bounding box center [204, 36] width 61 height 11
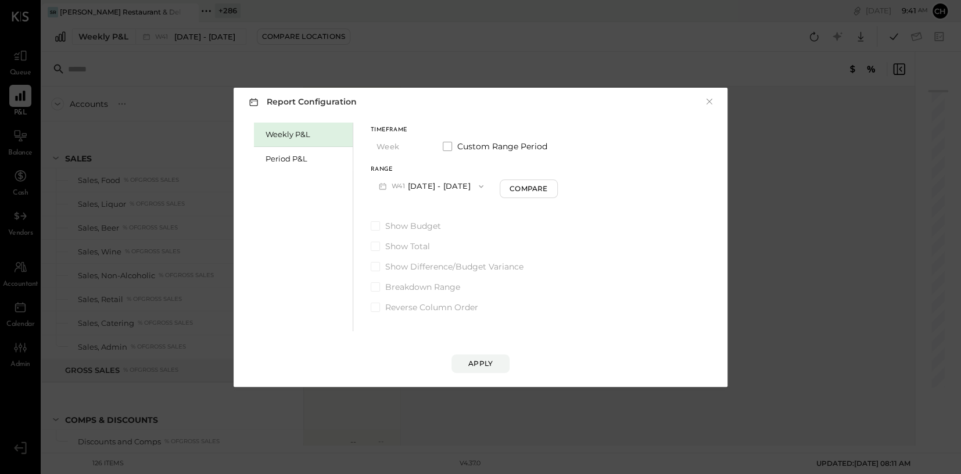
click at [441, 189] on button "W41 [DATE] - [DATE]" at bounding box center [431, 187] width 121 height 22
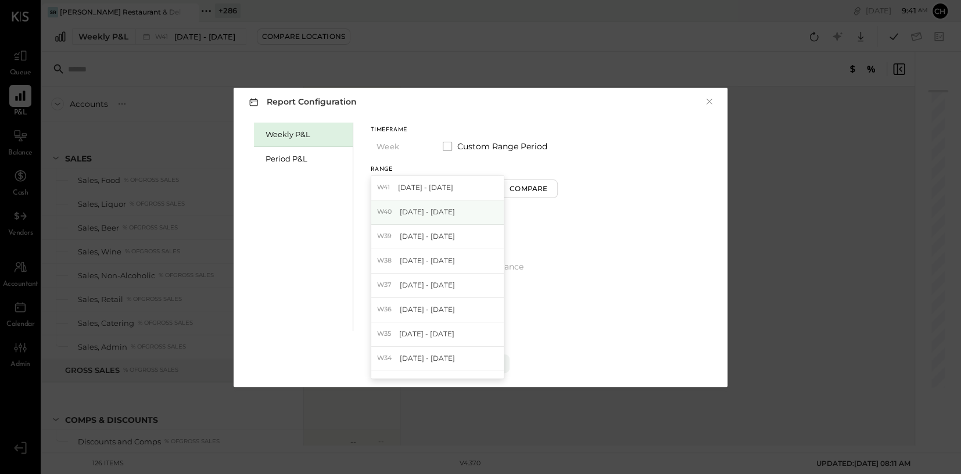
click at [446, 213] on span "[DATE] - [DATE]" at bounding box center [427, 212] width 55 height 10
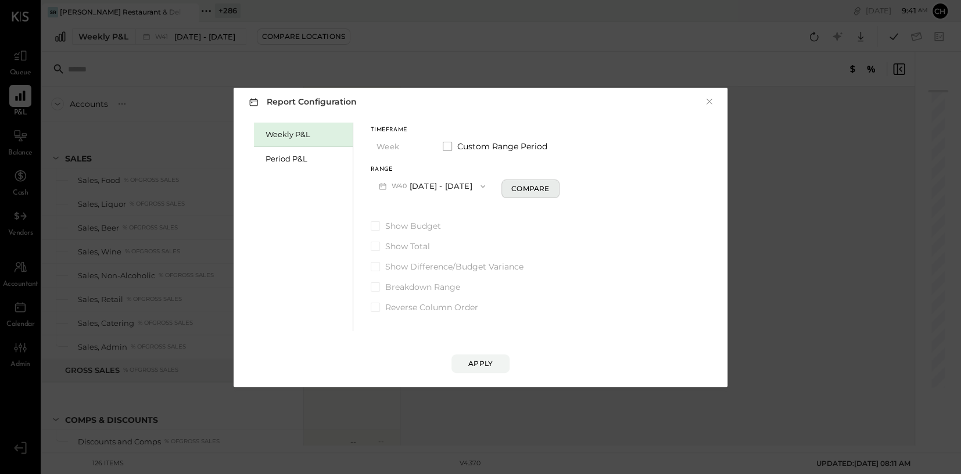
click at [542, 188] on div "Compare" at bounding box center [530, 189] width 38 height 10
click at [577, 184] on button "Weeks" at bounding box center [590, 187] width 58 height 22
click at [577, 184] on div "Weeks" at bounding box center [590, 186] width 57 height 21
click at [556, 184] on button "button" at bounding box center [551, 186] width 9 height 13
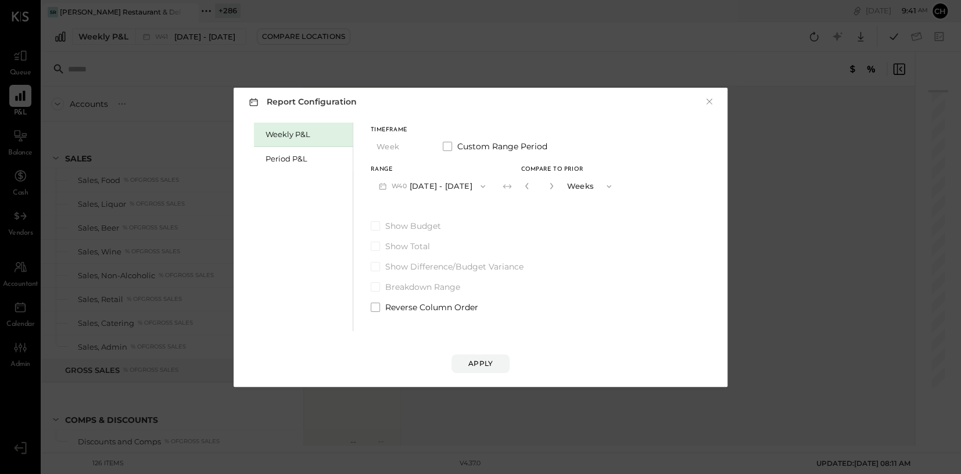
type input "*"
click at [488, 337] on div "Apply" at bounding box center [480, 364] width 24 height 10
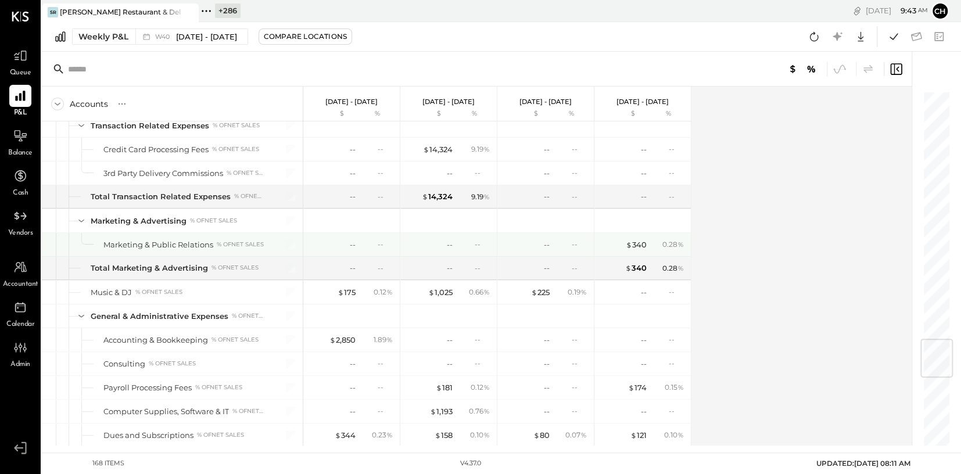
scroll to position [2424, 0]
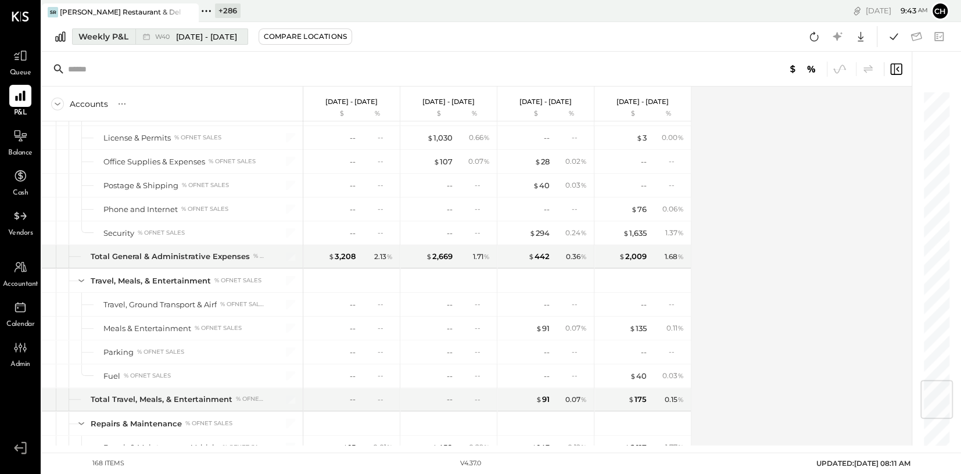
click at [164, 35] on span "W40" at bounding box center [164, 37] width 18 height 6
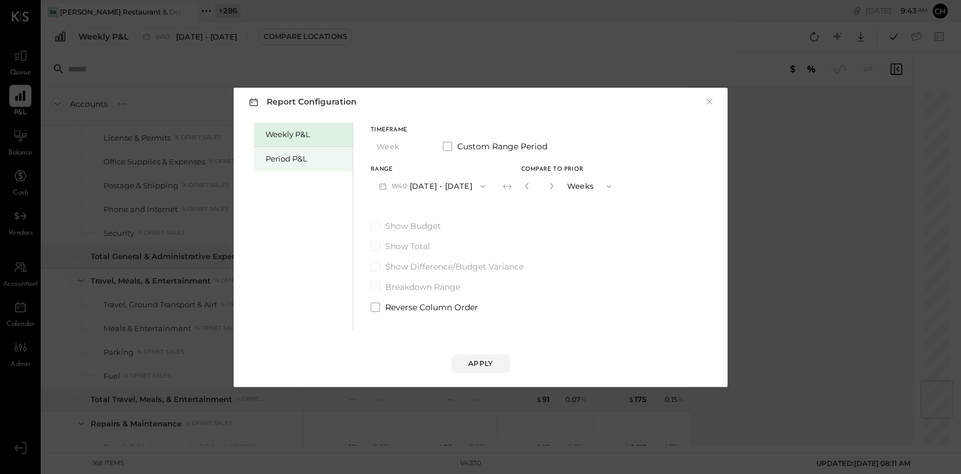
click at [292, 159] on div "Period P&L" at bounding box center [306, 158] width 81 height 11
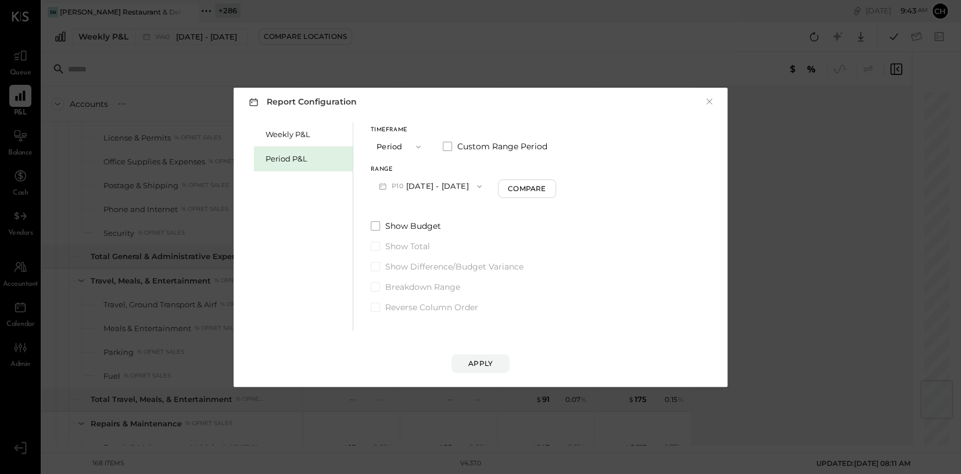
click at [445, 189] on button "P10 [DATE] - [DATE]" at bounding box center [430, 187] width 119 height 22
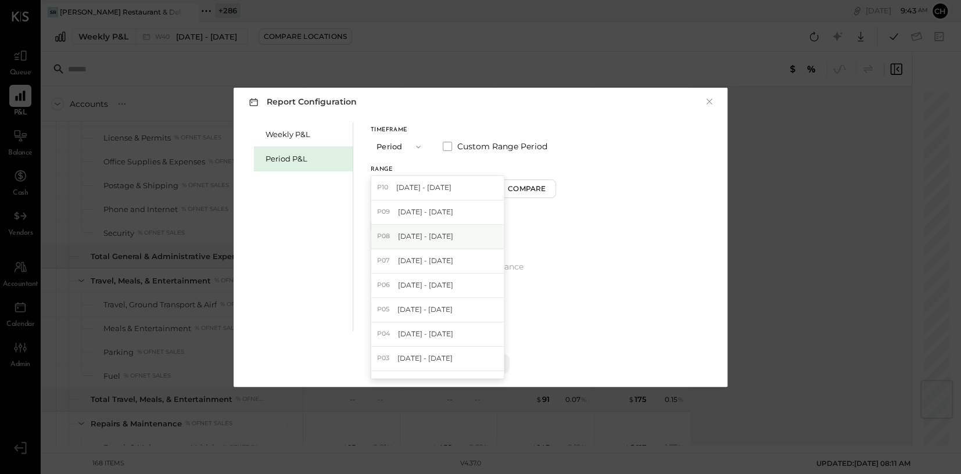
click at [442, 236] on span "[DATE] - [DATE]" at bounding box center [425, 236] width 55 height 10
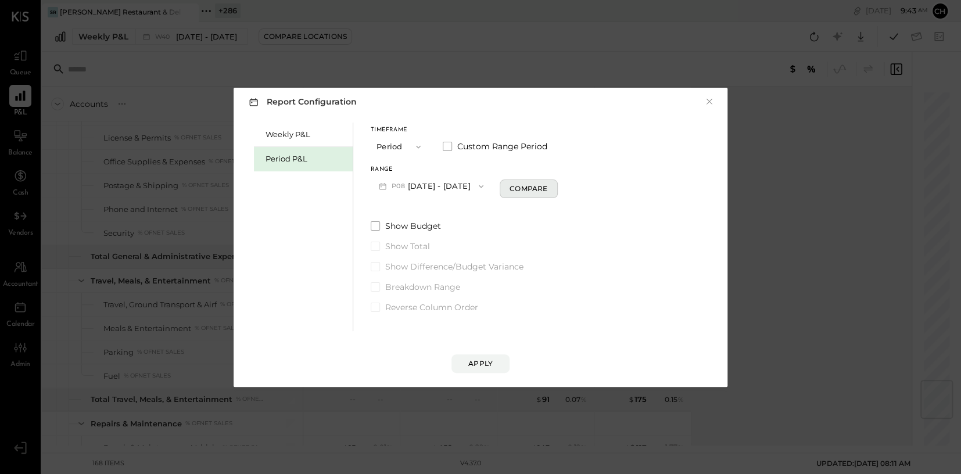
click at [513, 189] on div "Compare" at bounding box center [529, 189] width 38 height 10
click at [546, 184] on icon "button" at bounding box center [549, 185] width 7 height 7
type input "*"
click at [497, 337] on button "Apply" at bounding box center [481, 364] width 58 height 19
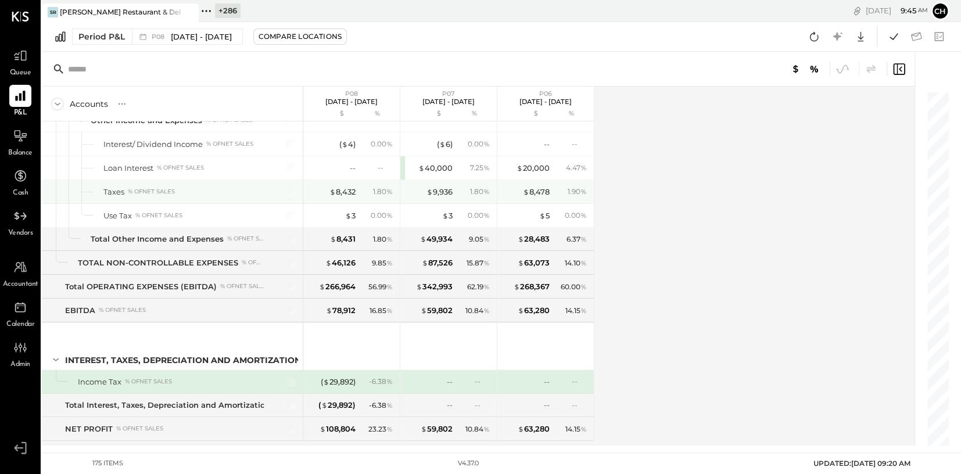
scroll to position [3339, 0]
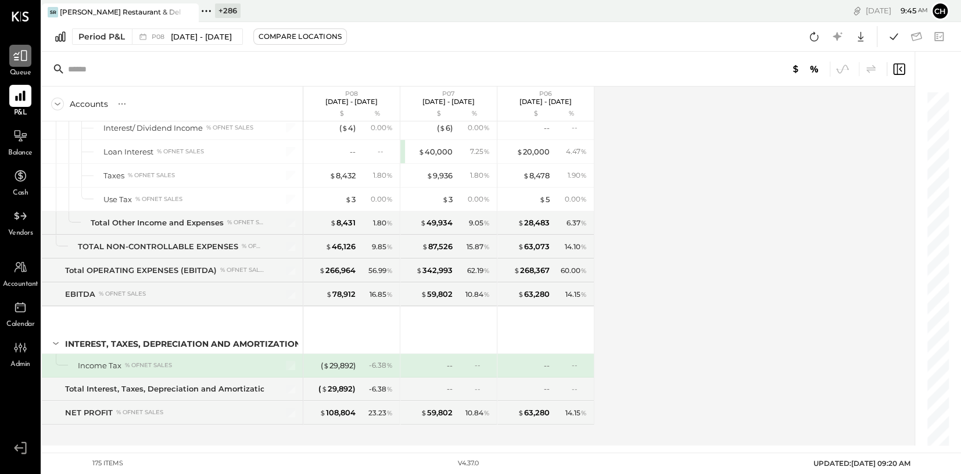
click at [14, 56] on icon at bounding box center [20, 55] width 15 height 15
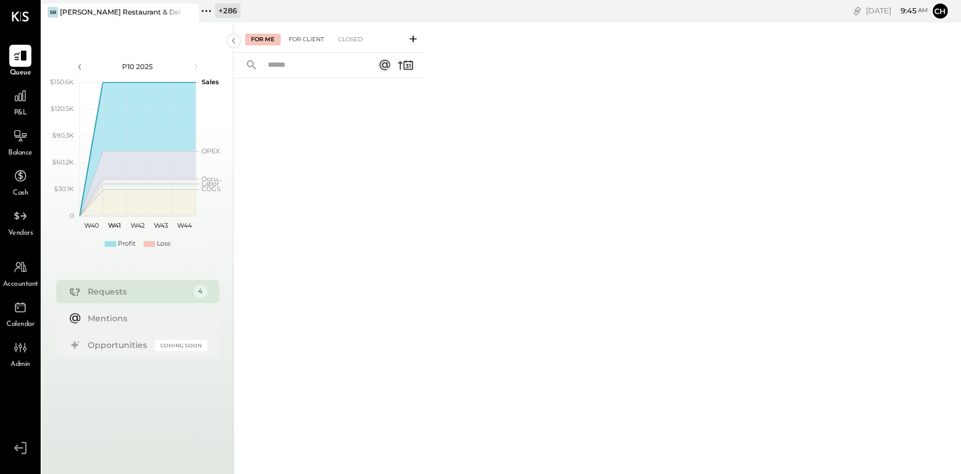
click at [302, 42] on div "For Client" at bounding box center [306, 40] width 47 height 12
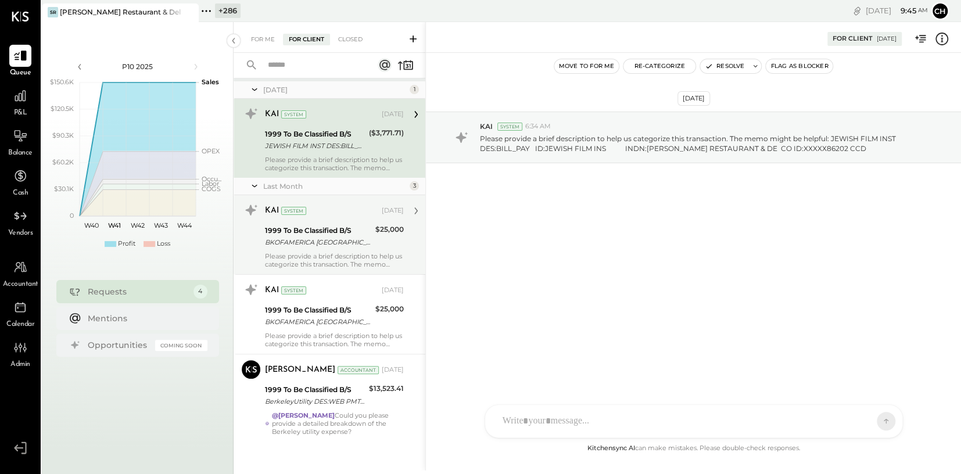
scroll to position [14, 0]
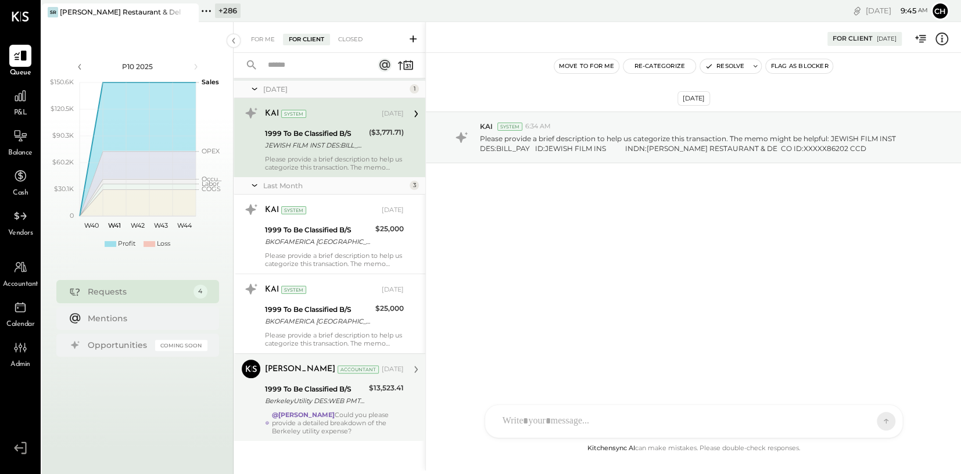
click at [333, 337] on div "@[PERSON_NAME] Could you please provide a detailed breakdown of the Berkeley ut…" at bounding box center [338, 423] width 132 height 24
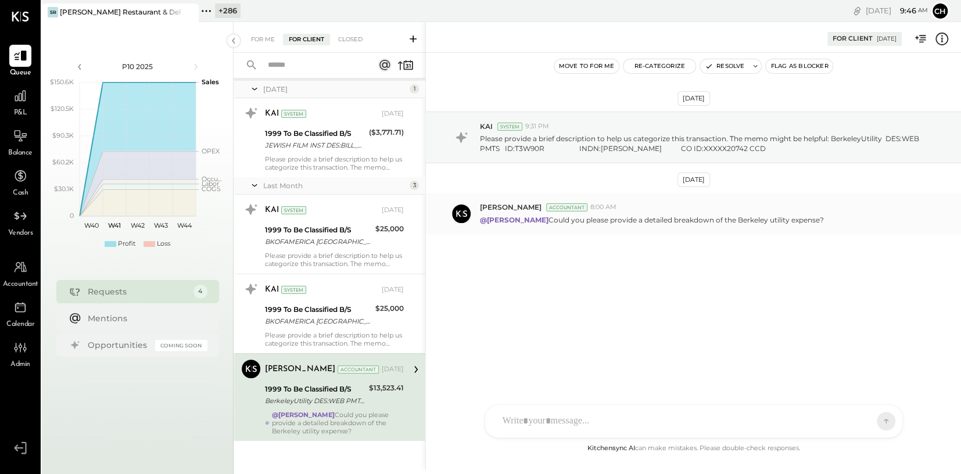
click at [622, 219] on p "@[PERSON_NAME] Could you please provide a detailed breakdown of the Berkeley ut…" at bounding box center [652, 220] width 344 height 10
click at [667, 219] on div "@[PERSON_NAME] Could you please provide a detailed breakdown of the Berkeley ut…" at bounding box center [716, 219] width 472 height 12
click at [598, 337] on div "TP [PERSON_NAME] [PERSON_NAME] [PERSON_NAME] C [PERSON_NAME] S [PERSON_NAME] [P…" at bounding box center [694, 389] width 418 height 97
type input "*****"
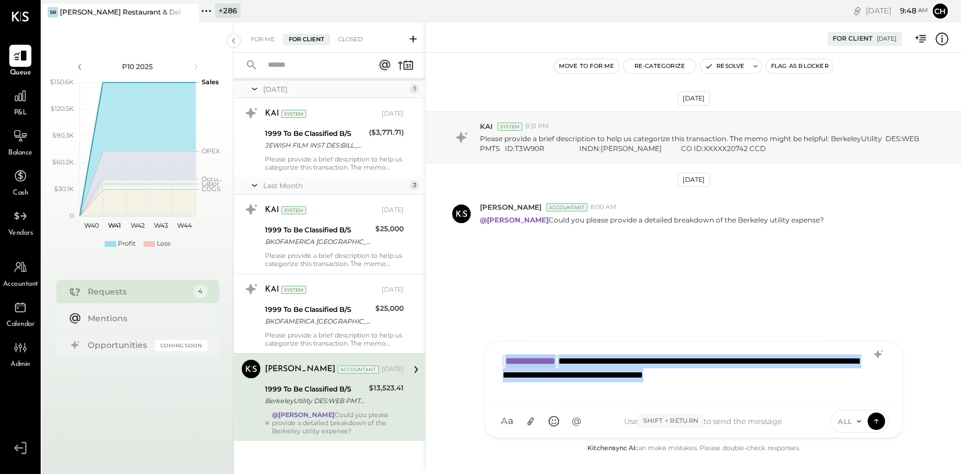
drag, startPoint x: 837, startPoint y: 378, endPoint x: 496, endPoint y: 350, distance: 342.8
click at [497, 337] on div "**********" at bounding box center [694, 372] width 394 height 46
